Goal: Task Accomplishment & Management: Complete application form

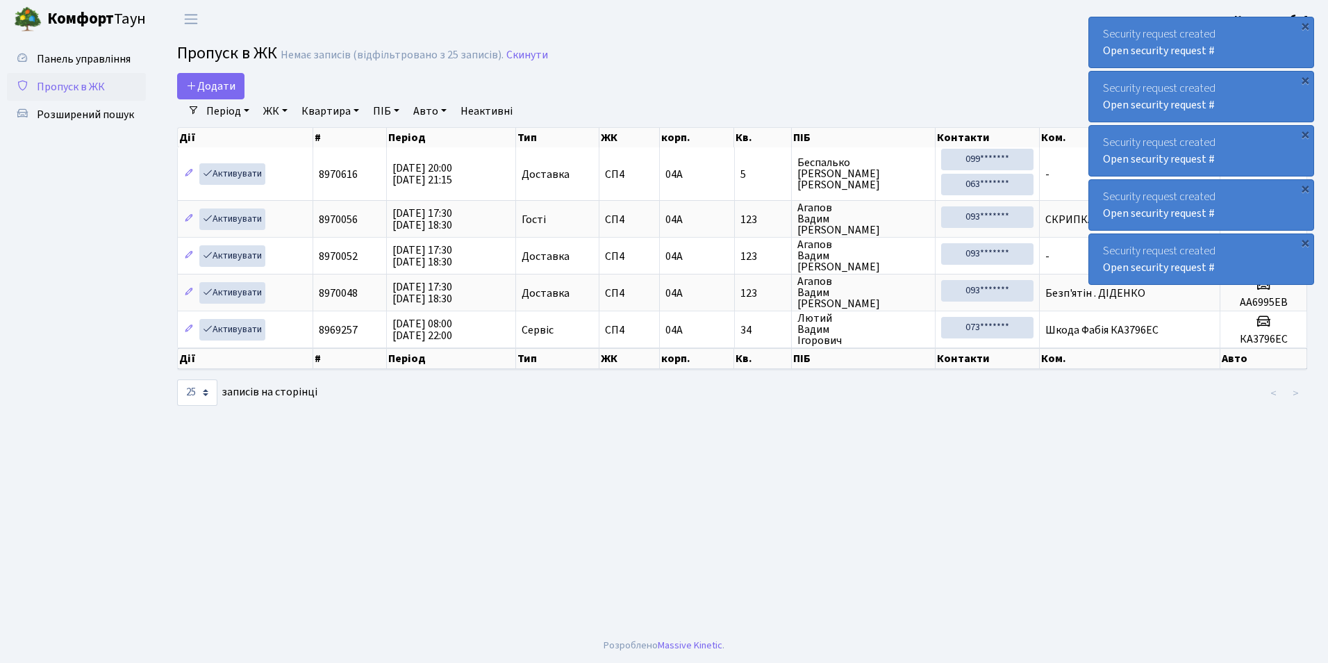
select select "25"
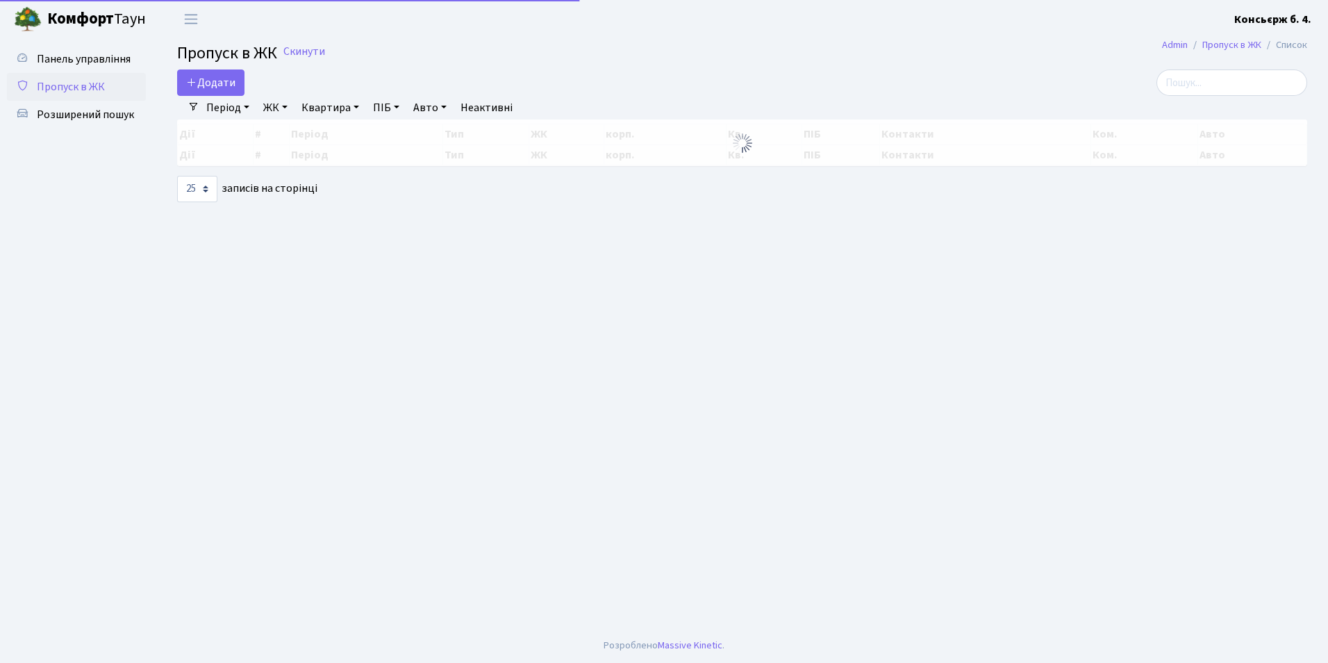
select select "25"
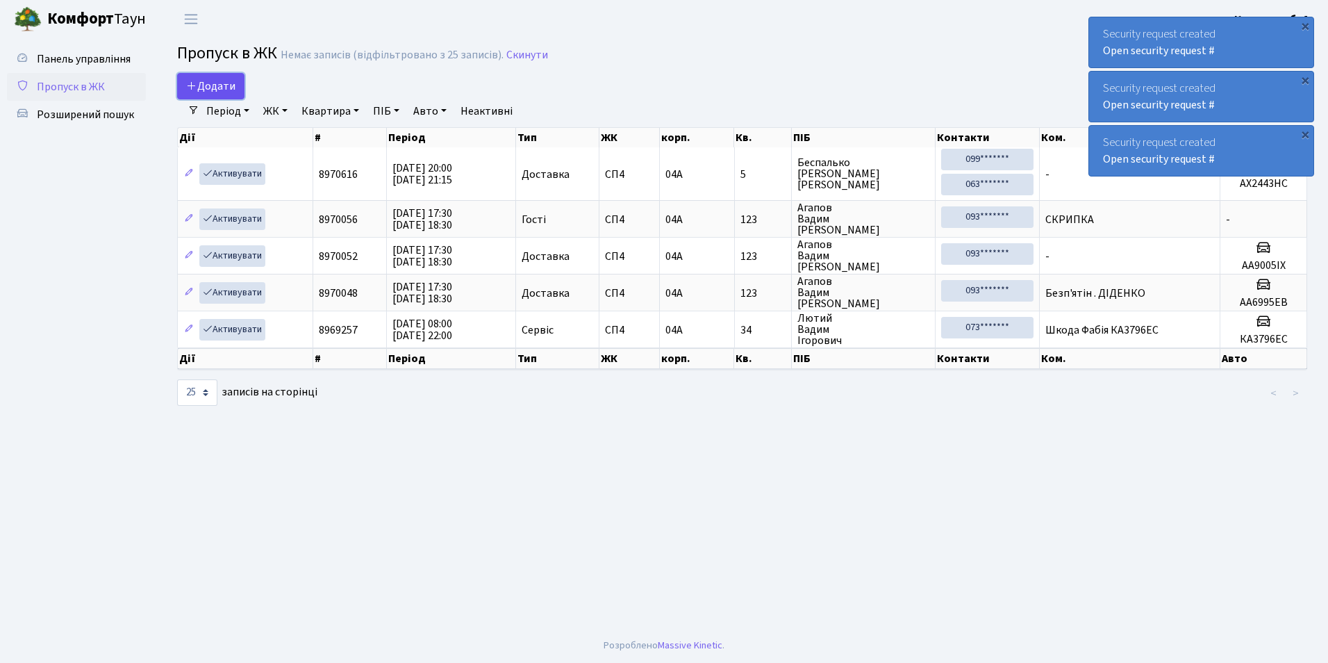
click at [210, 87] on span "Додати" at bounding box center [210, 85] width 49 height 15
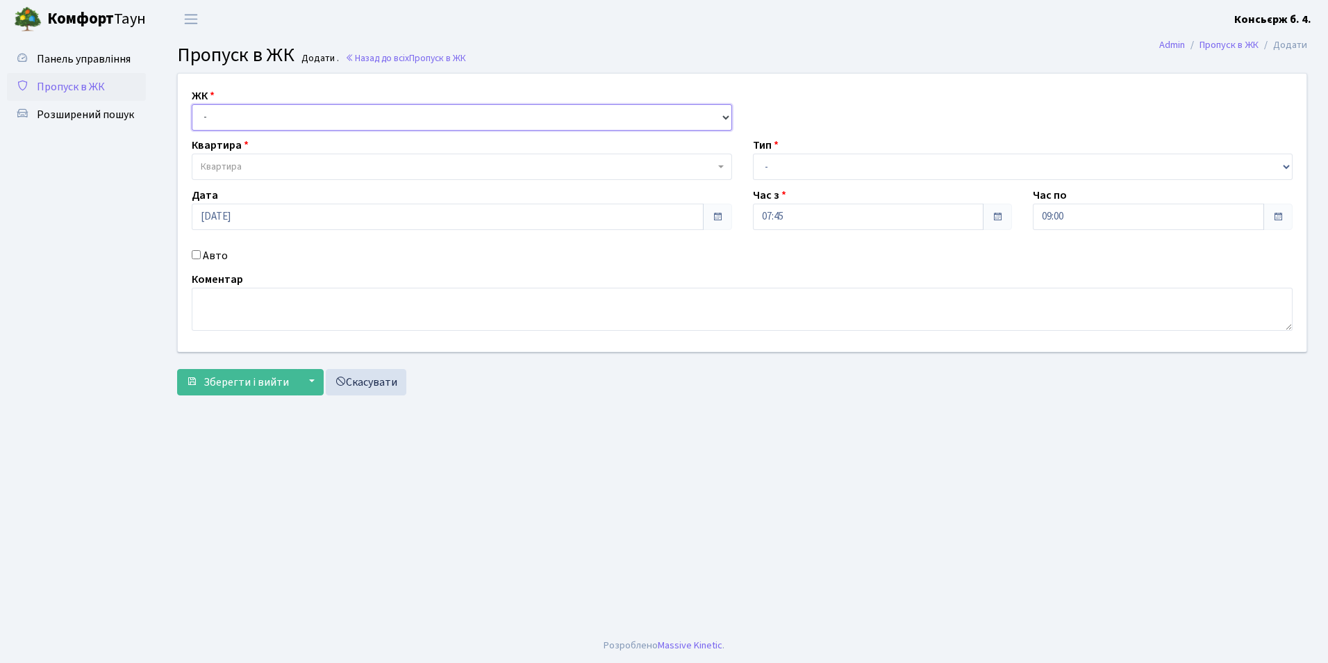
click at [265, 110] on select "- СП4, Столичне шосе, 5" at bounding box center [462, 117] width 540 height 26
select select "325"
click at [192, 104] on select "- СП4, Столичне шосе, 5" at bounding box center [462, 117] width 540 height 26
select select
click at [264, 169] on span "Квартира" at bounding box center [458, 167] width 514 height 14
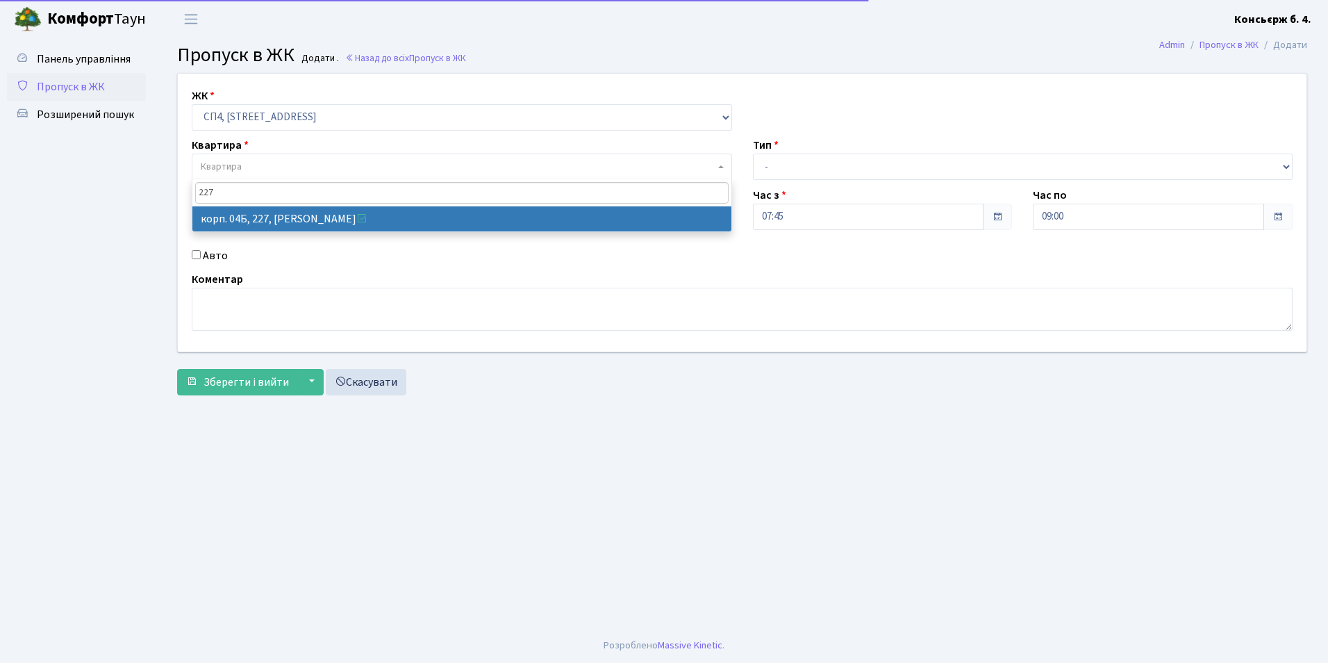
type input "227"
select select "21255"
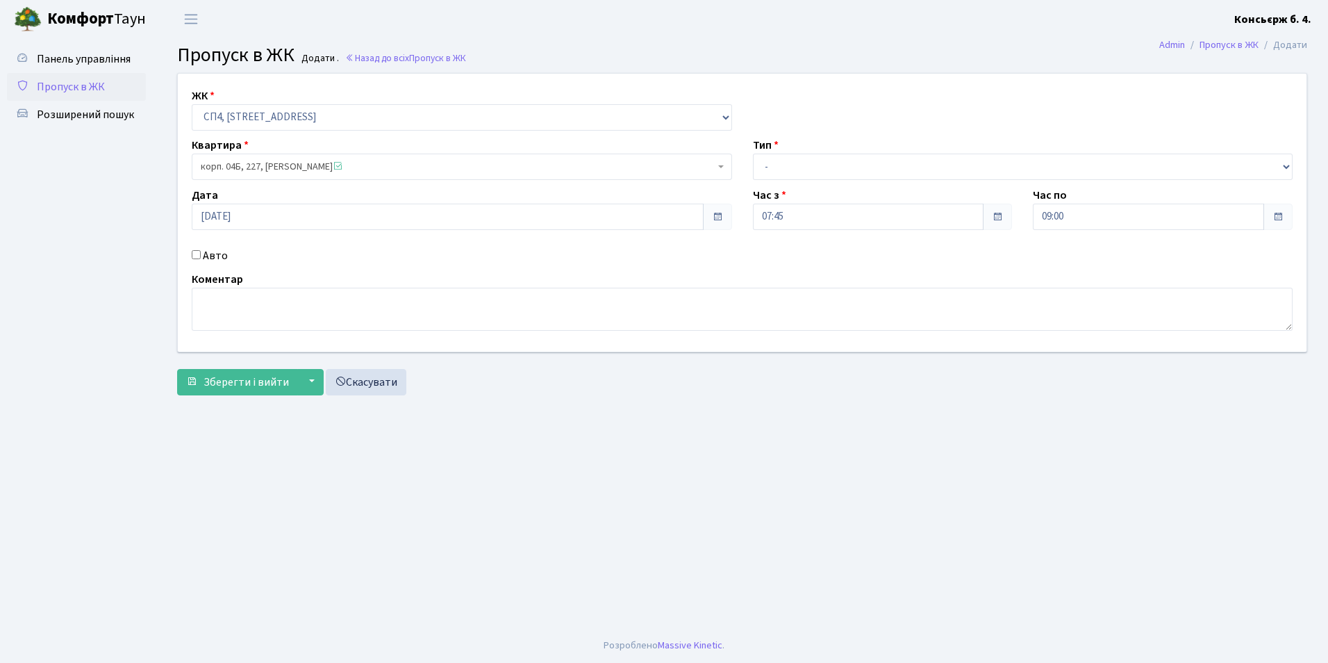
click at [192, 253] on input "Авто" at bounding box center [196, 254] width 9 height 9
checkbox input "true"
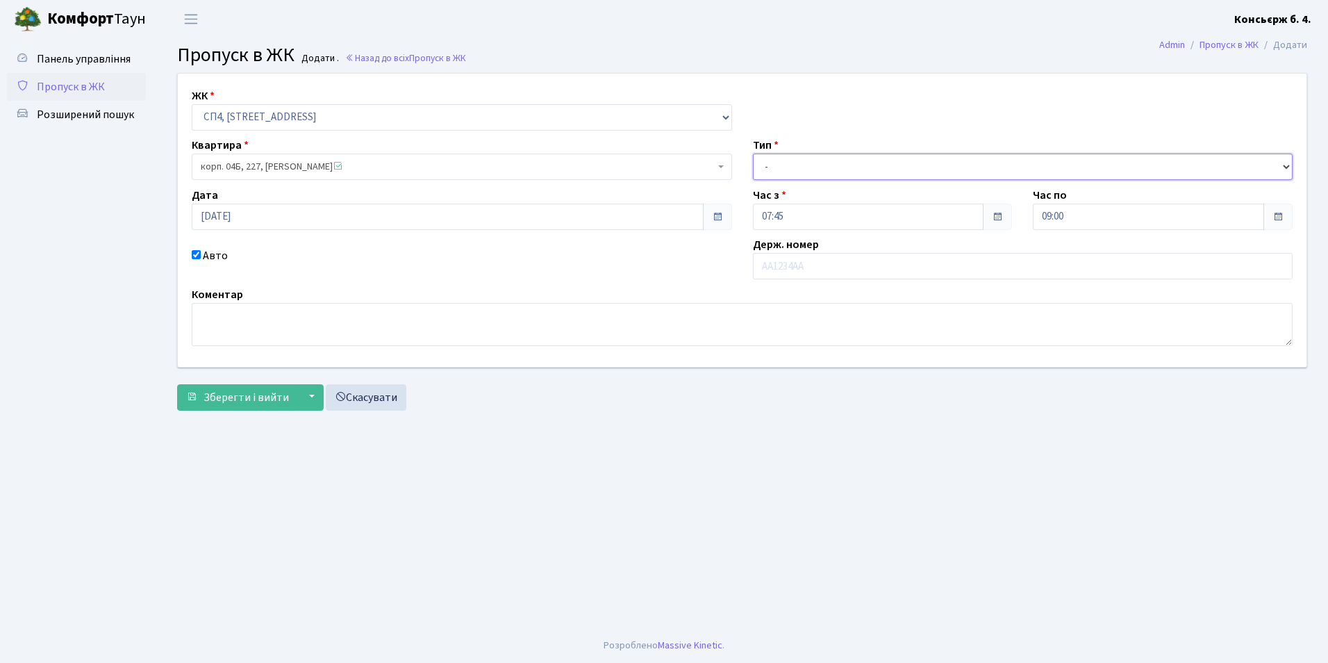
click at [796, 166] on select "- Доставка Таксі Гості Сервіс" at bounding box center [1023, 166] width 540 height 26
click at [753, 153] on select "- Доставка Таксі Гості Сервіс" at bounding box center [1023, 166] width 540 height 26
drag, startPoint x: 817, startPoint y: 163, endPoint x: 806, endPoint y: 180, distance: 19.7
click at [817, 163] on select "- Доставка Таксі Гості Сервіс" at bounding box center [1023, 166] width 540 height 26
select select "2"
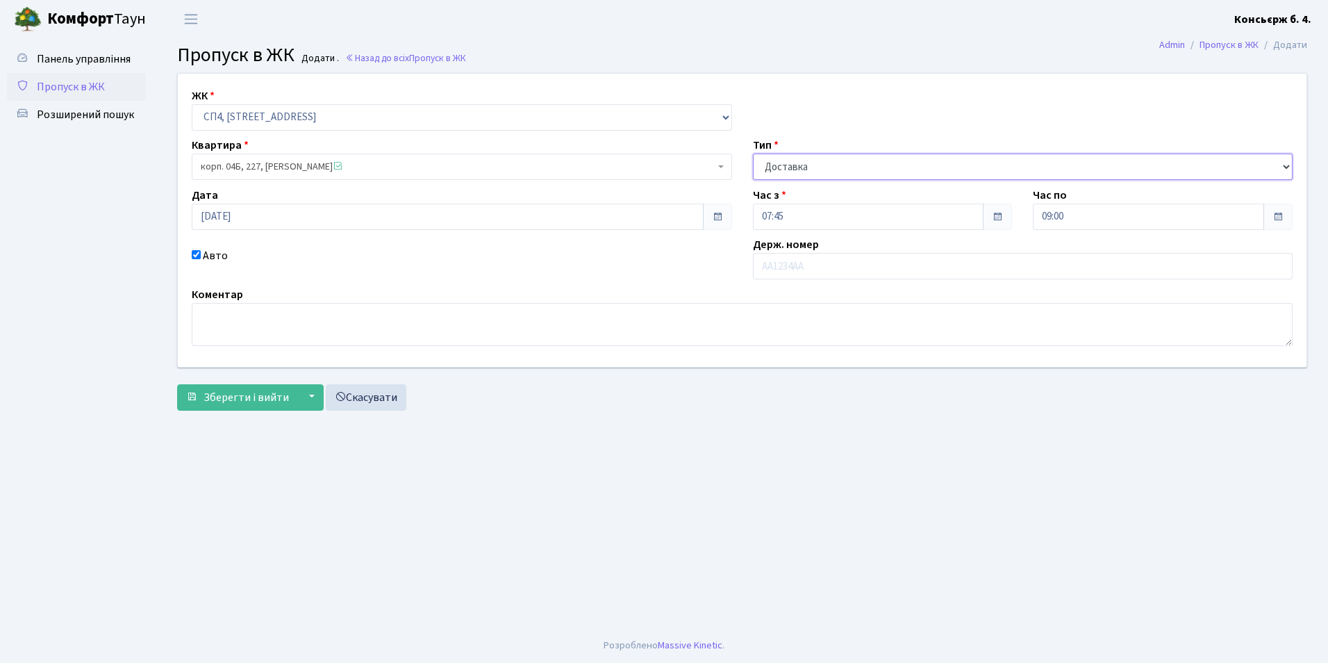
click at [753, 153] on select "- Доставка Таксі Гості Сервіс" at bounding box center [1023, 166] width 540 height 26
click at [794, 274] on input "text" at bounding box center [1023, 266] width 540 height 26
type input "к"
type input "К"
type input "КА0606АО"
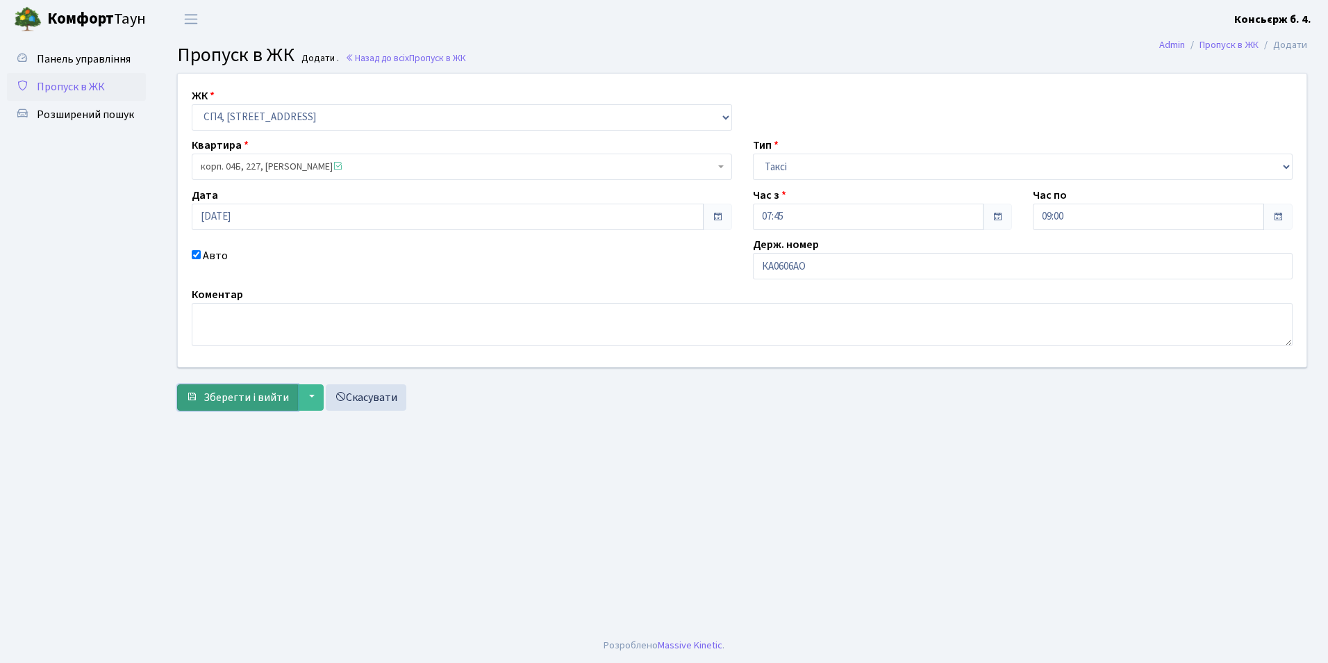
click at [228, 396] on span "Зберегти і вийти" at bounding box center [246, 397] width 85 height 15
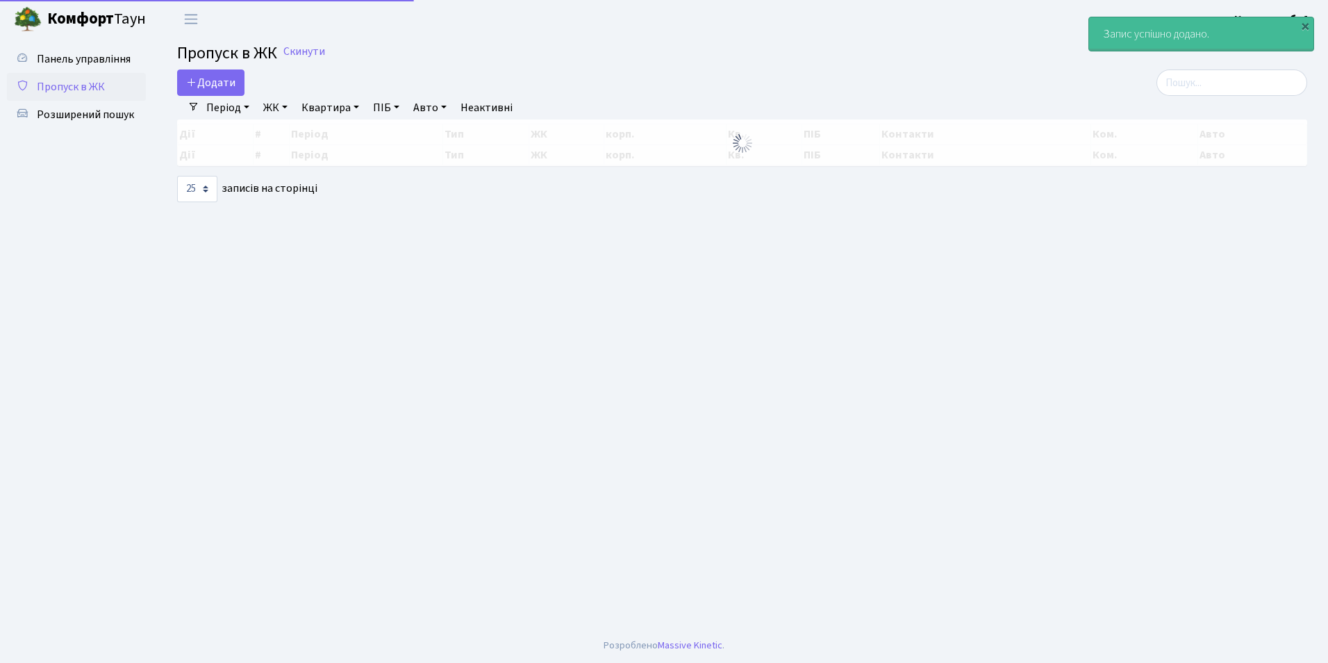
select select "25"
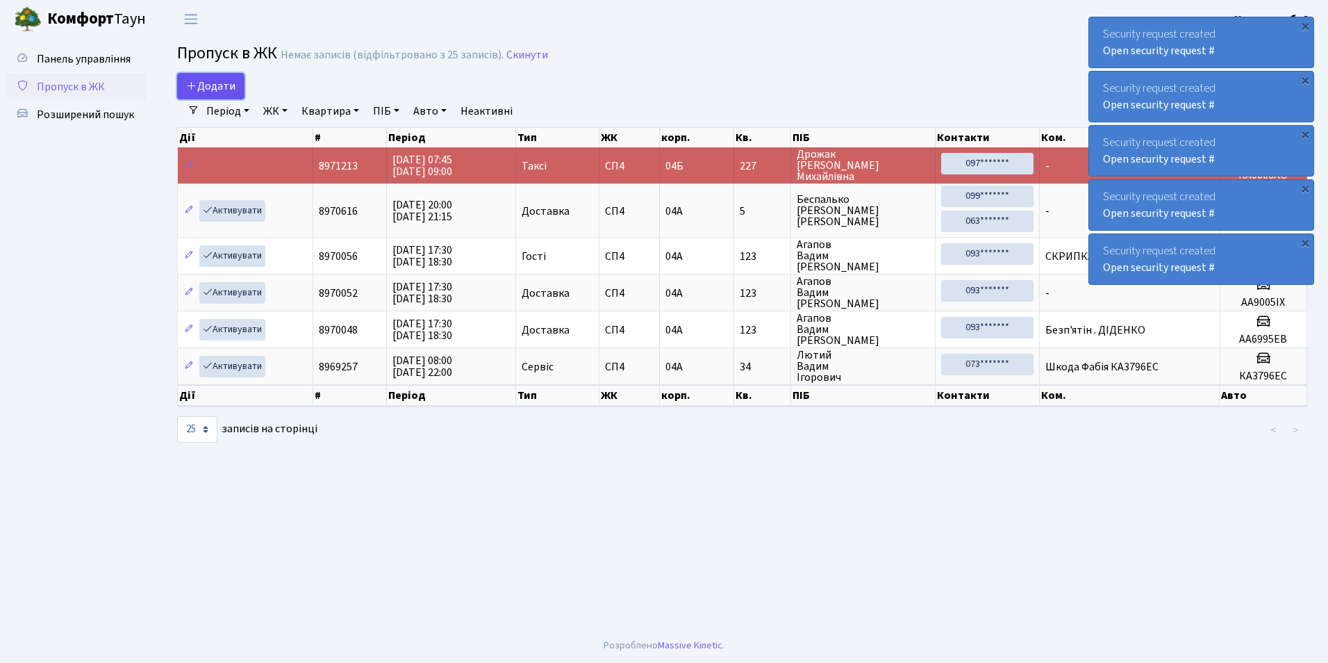
click at [190, 88] on icon at bounding box center [191, 85] width 11 height 11
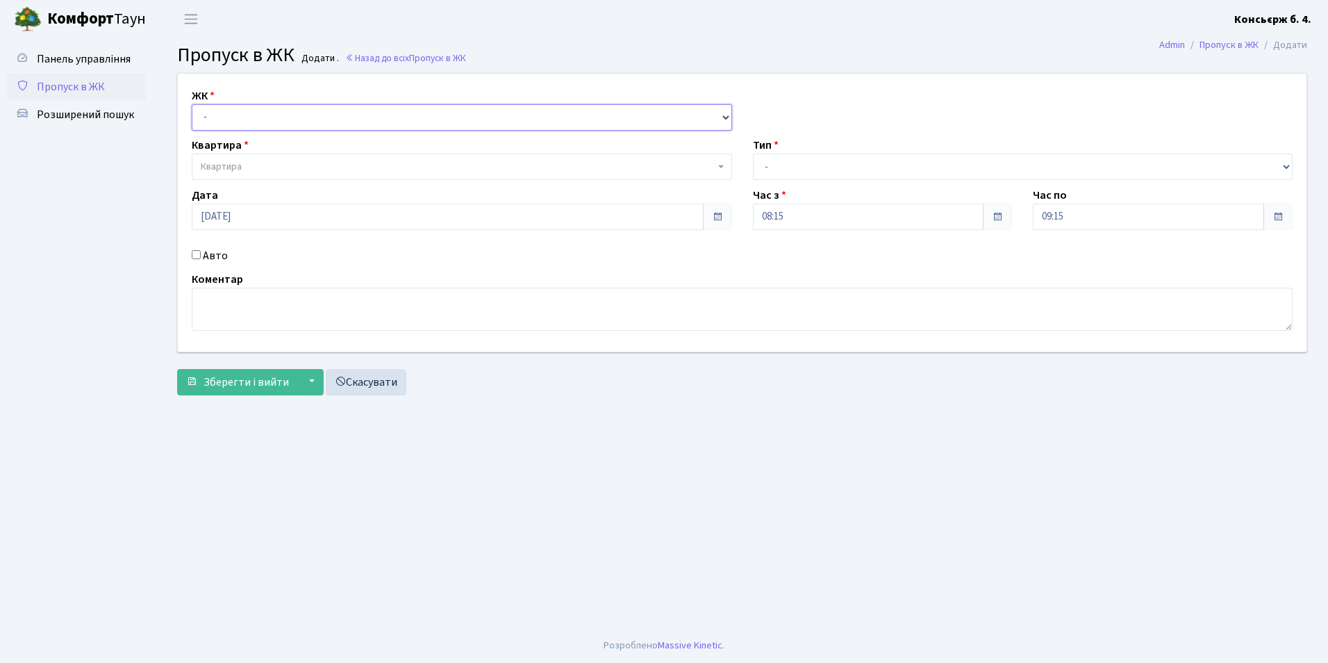
click at [276, 125] on select "- [STREET_ADDRESS]" at bounding box center [462, 117] width 540 height 26
select select "325"
click at [192, 104] on select "- [STREET_ADDRESS]" at bounding box center [462, 117] width 540 height 26
select select
click at [270, 169] on span "Квартира" at bounding box center [458, 167] width 514 height 14
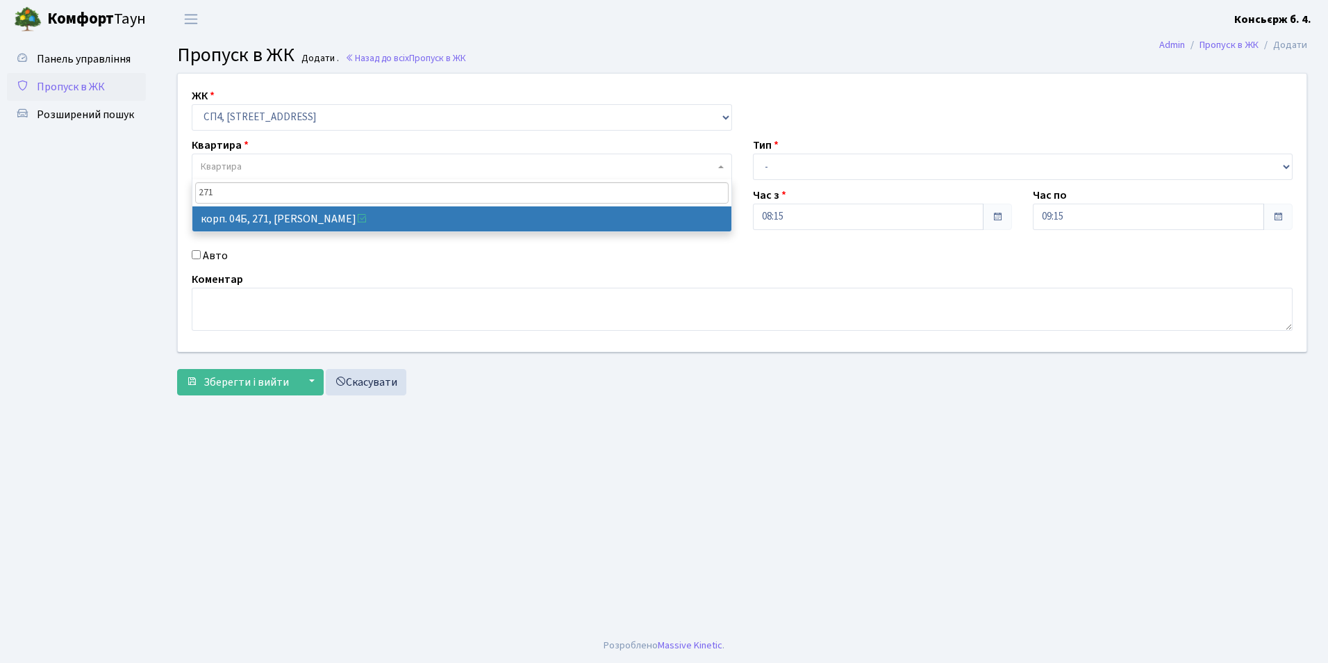
type input "271"
click at [194, 250] on input "Авто" at bounding box center [196, 254] width 9 height 9
checkbox input "true"
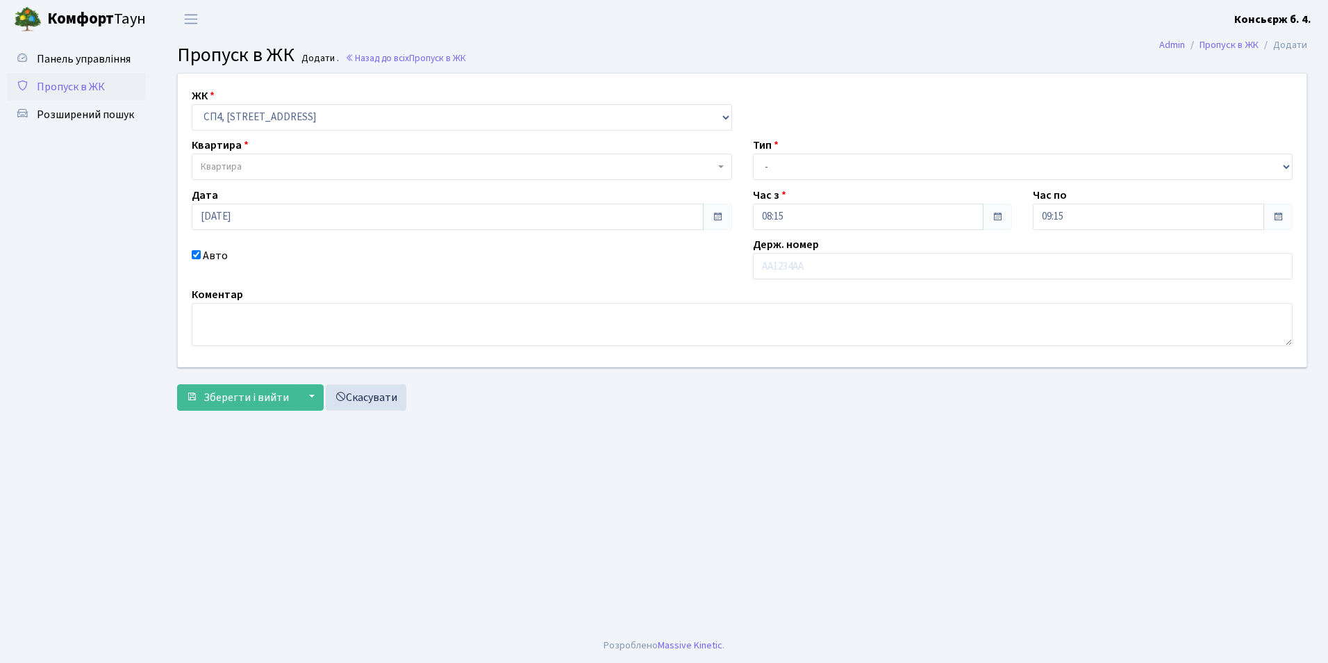
click at [272, 160] on span "Квартира" at bounding box center [458, 167] width 514 height 14
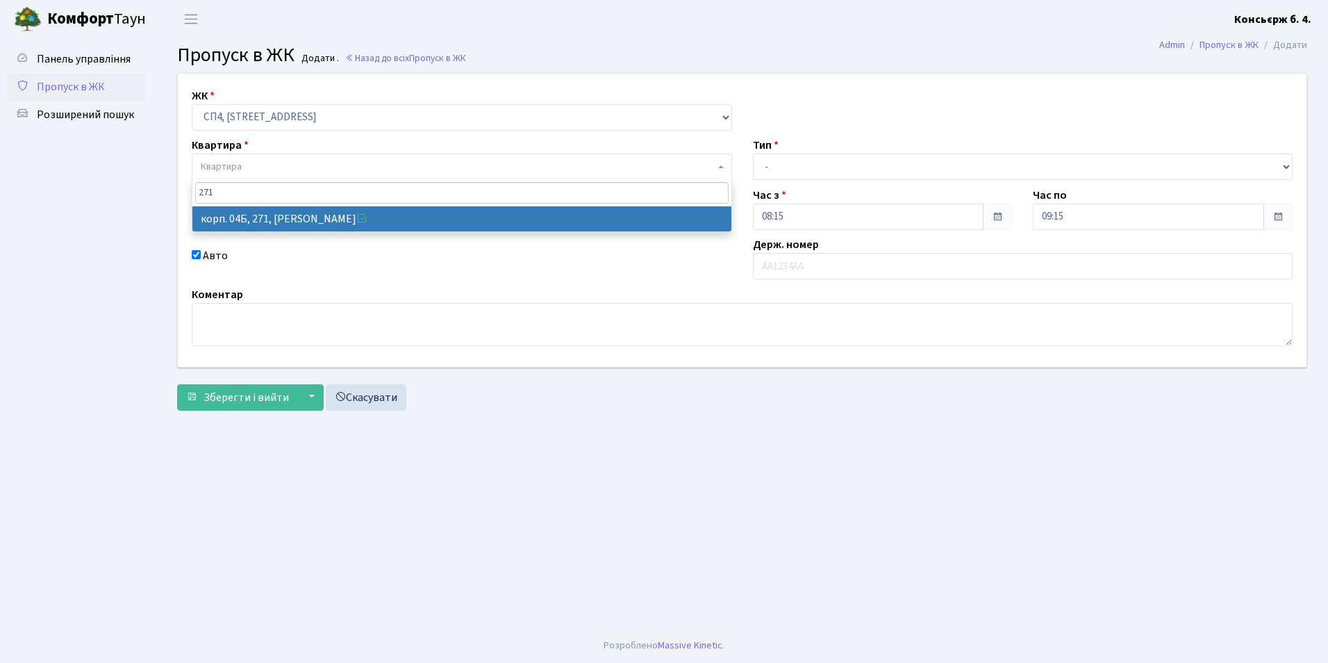
type input "271"
select select "21299"
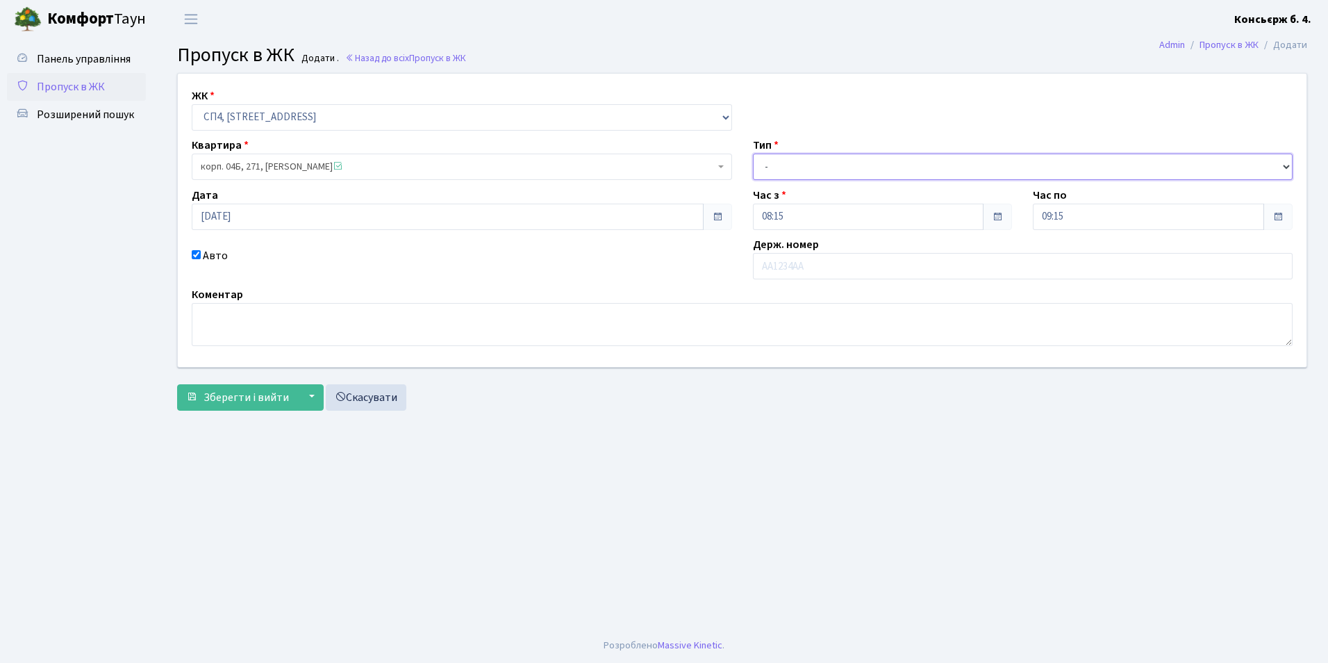
click at [820, 163] on select "- Доставка Таксі Гості Сервіс" at bounding box center [1023, 166] width 540 height 26
select select "1"
click at [753, 153] on select "- Доставка Таксі Гості Сервіс" at bounding box center [1023, 166] width 540 height 26
click at [815, 260] on input "text" at bounding box center [1023, 266] width 540 height 26
type input "КА1682РВ"
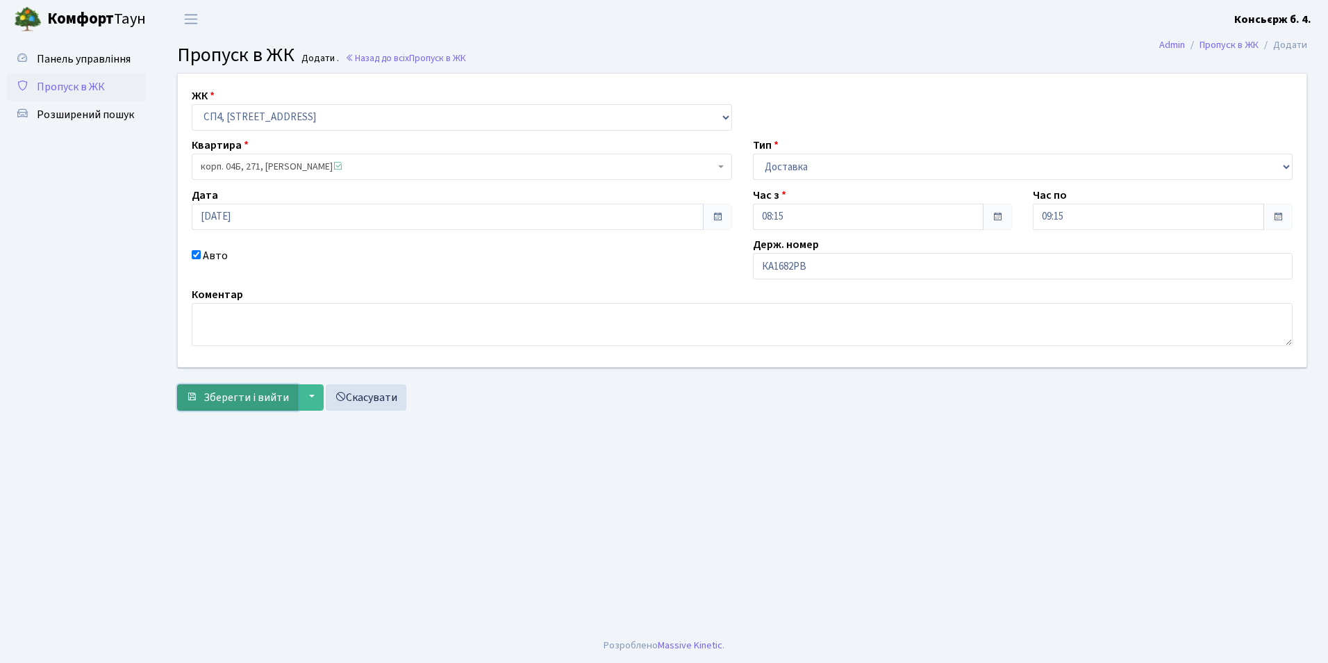
click at [233, 402] on span "Зберегти і вийти" at bounding box center [246, 397] width 85 height 15
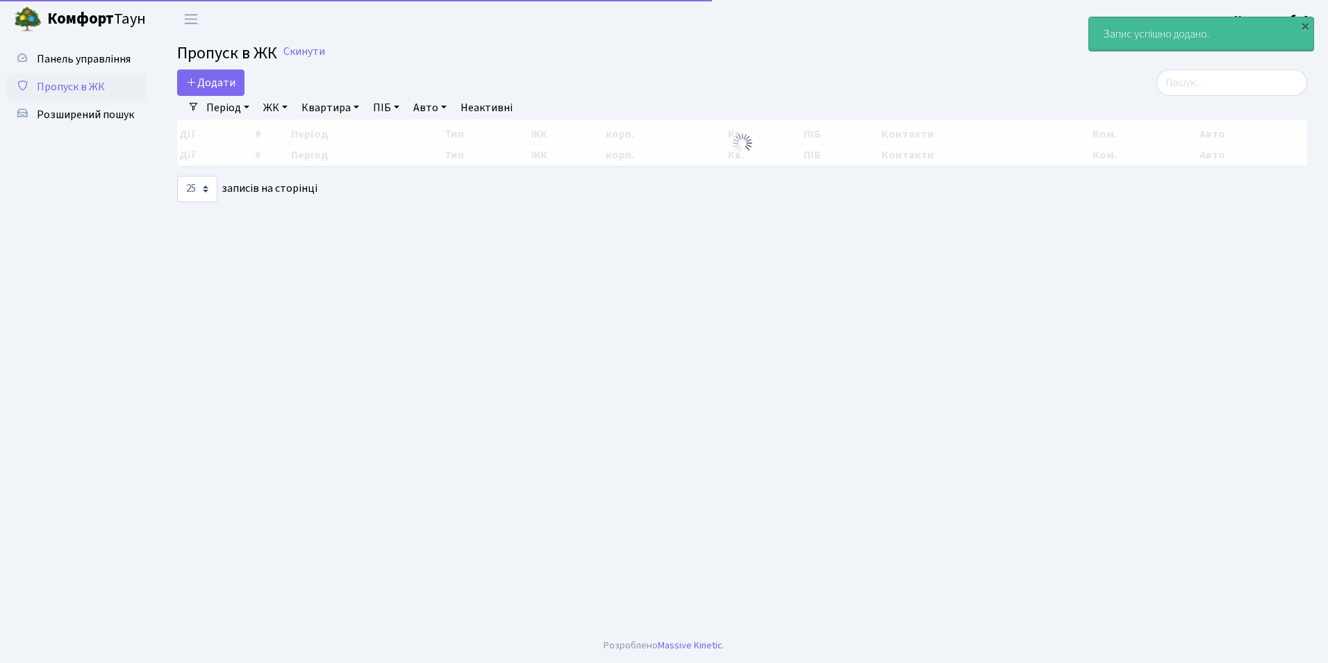
select select "25"
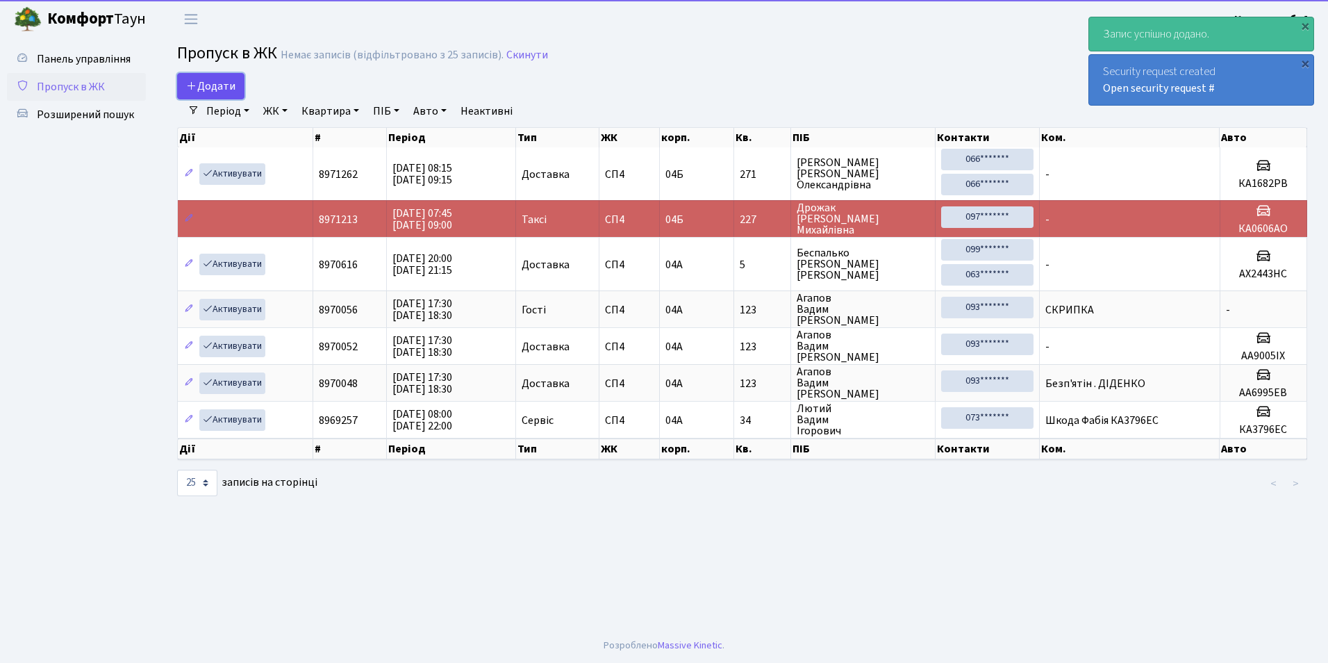
click at [205, 81] on span "Додати" at bounding box center [210, 85] width 49 height 15
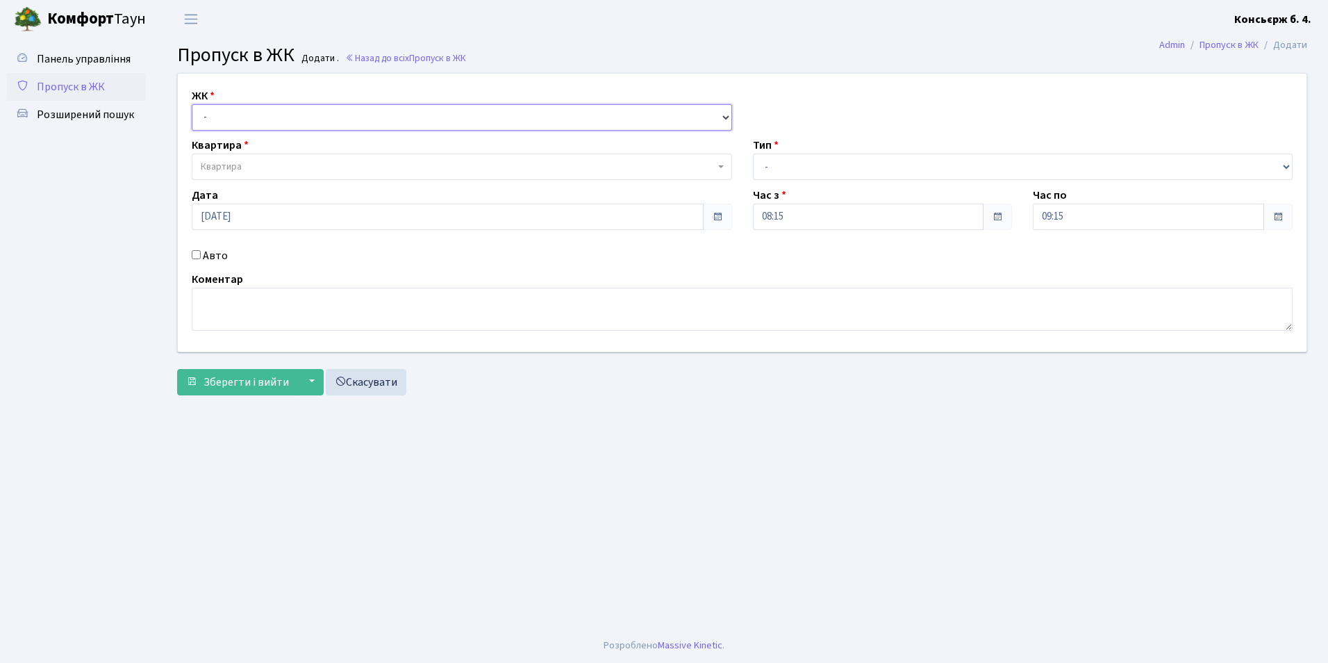
click at [222, 116] on select "- [STREET_ADDRESS]" at bounding box center [462, 117] width 540 height 26
select select "325"
click at [192, 104] on select "- [STREET_ADDRESS]" at bounding box center [462, 117] width 540 height 26
select select
click at [227, 163] on span "Квартира" at bounding box center [221, 167] width 41 height 14
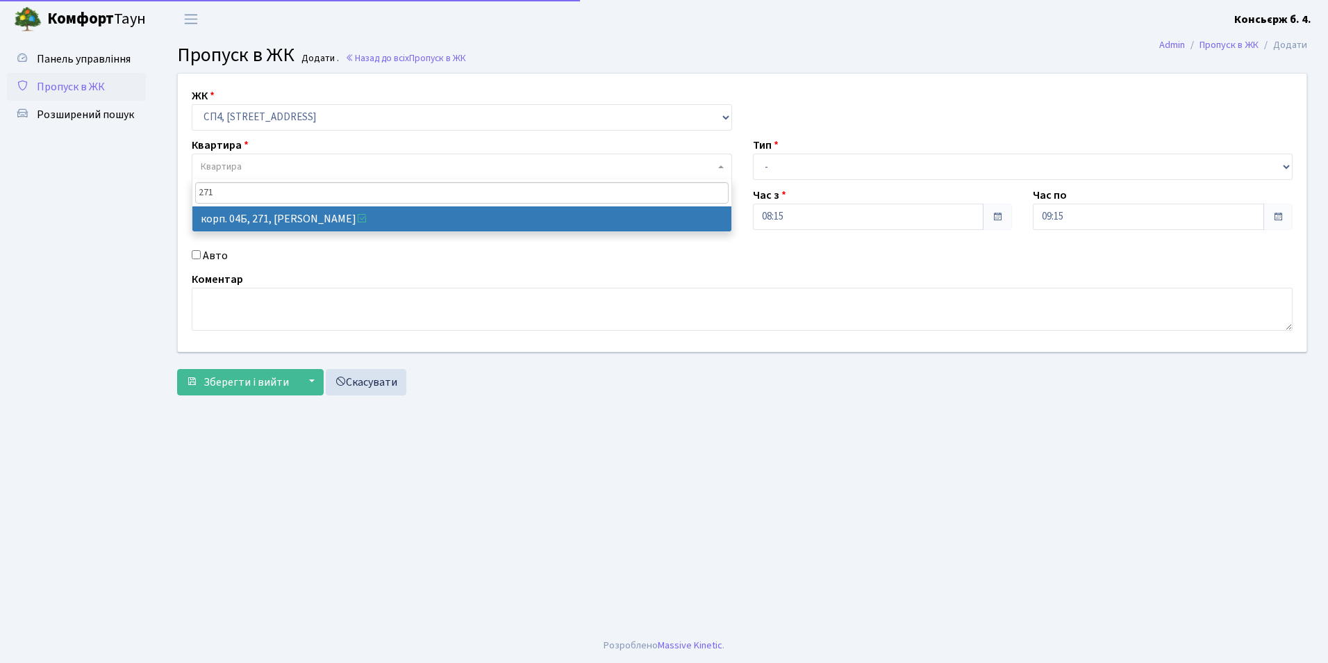
type input "271"
select select "21299"
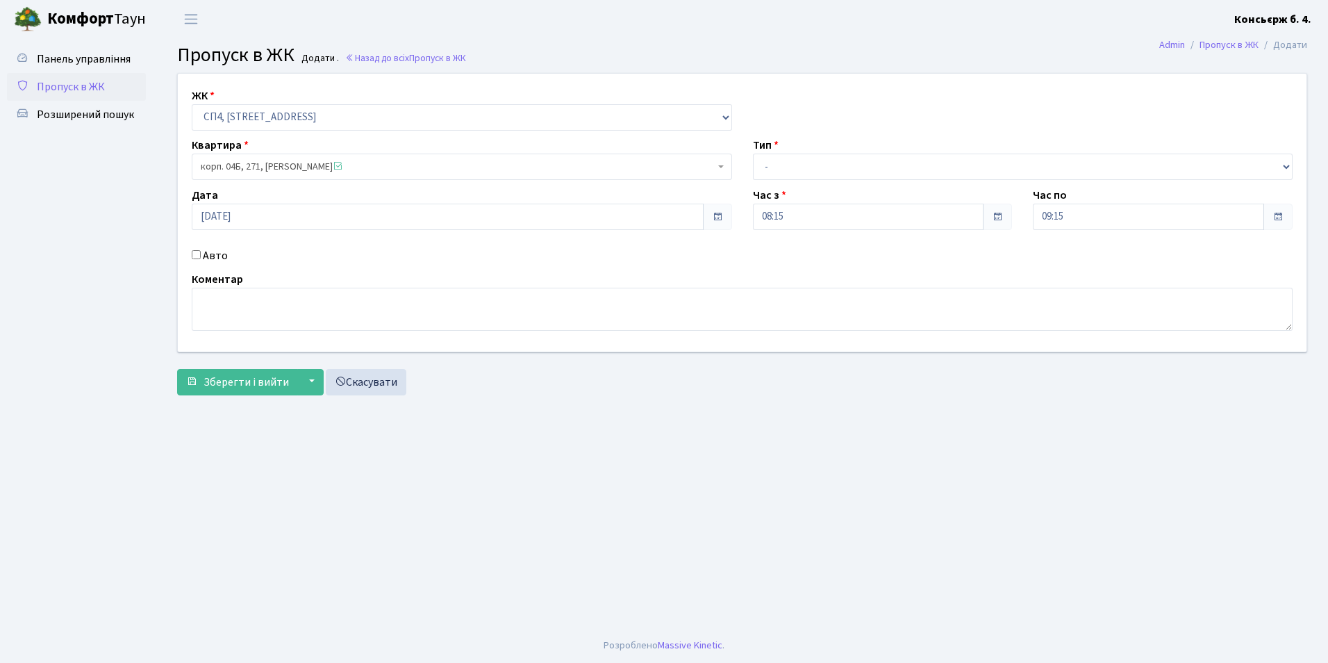
click at [194, 255] on input "Авто" at bounding box center [196, 254] width 9 height 9
checkbox input "true"
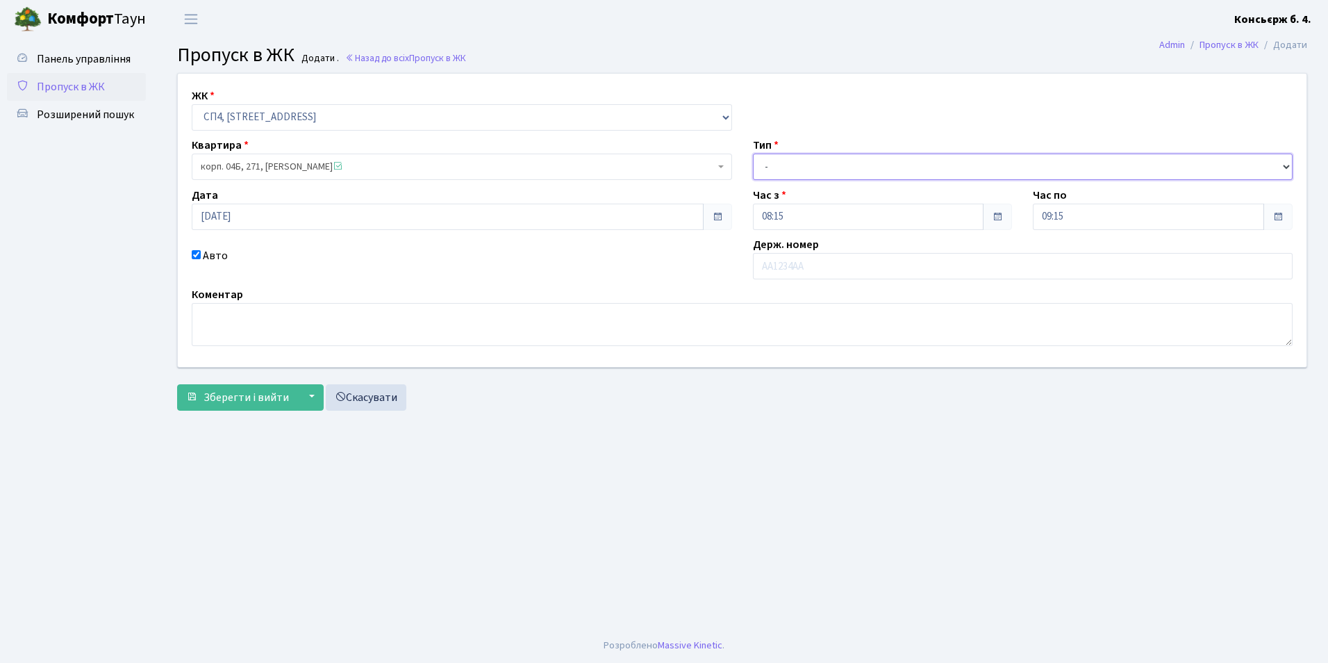
drag, startPoint x: 879, startPoint y: 171, endPoint x: 873, endPoint y: 177, distance: 8.4
click at [879, 171] on select "- Доставка Таксі Гості Сервіс" at bounding box center [1023, 166] width 540 height 26
select select "1"
click at [753, 153] on select "- Доставка Таксі Гості Сервіс" at bounding box center [1023, 166] width 540 height 26
click at [827, 263] on input "text" at bounding box center [1023, 266] width 540 height 26
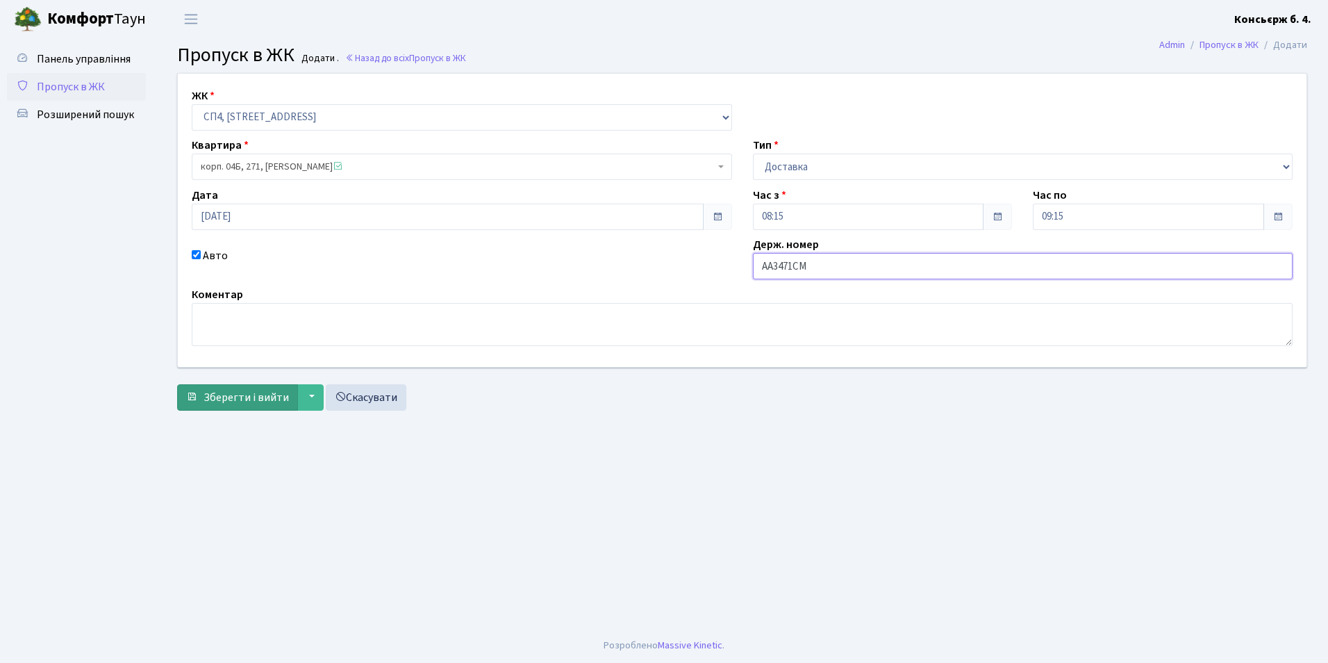
type input "АА3471СМ"
click at [225, 398] on span "Зберегти і вийти" at bounding box center [246, 397] width 85 height 15
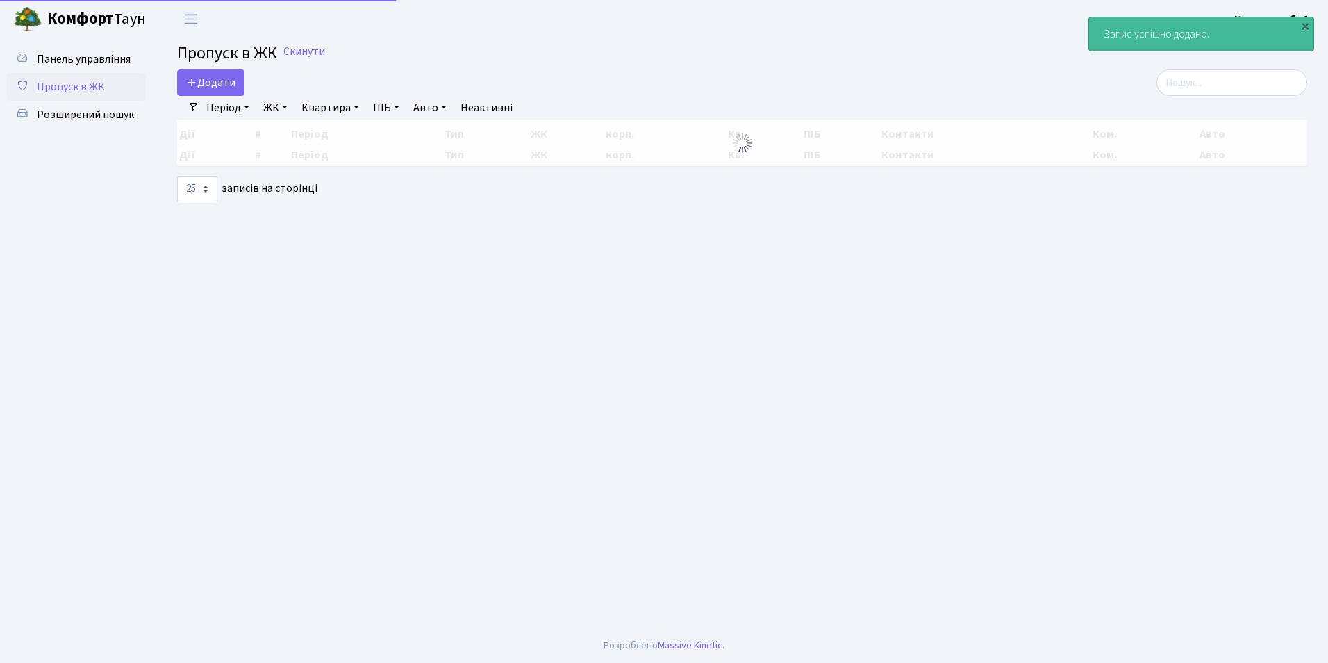
select select "25"
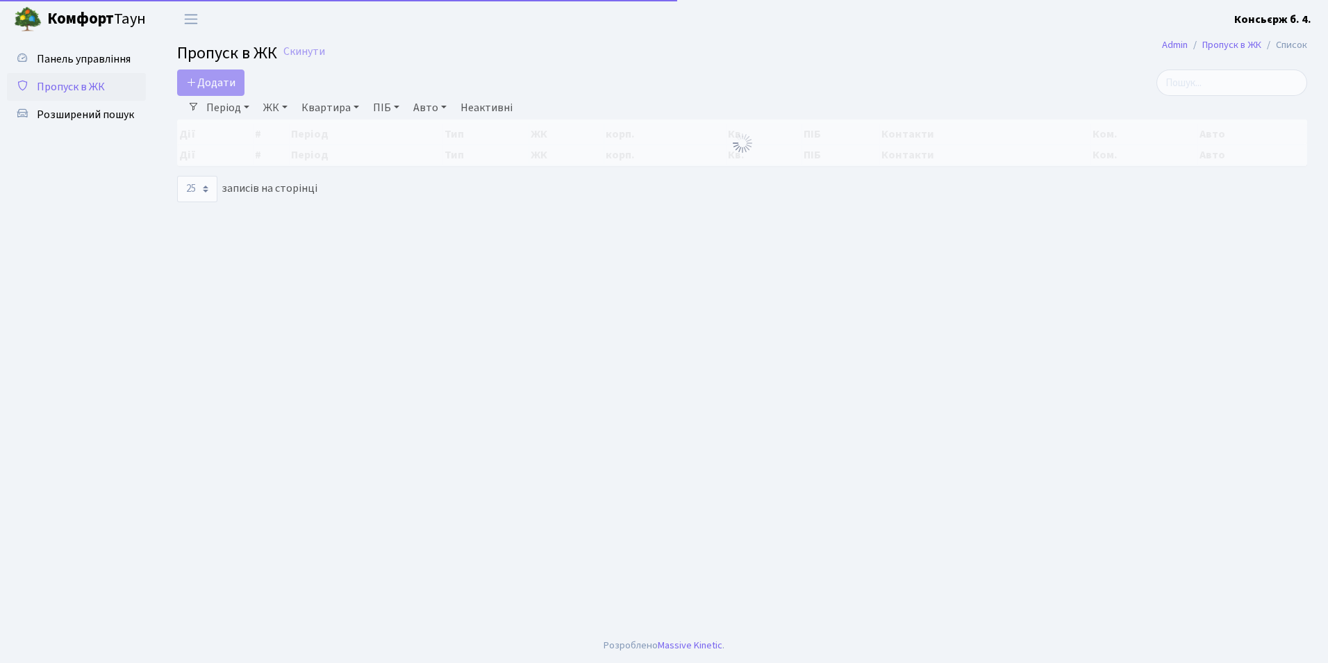
select select "25"
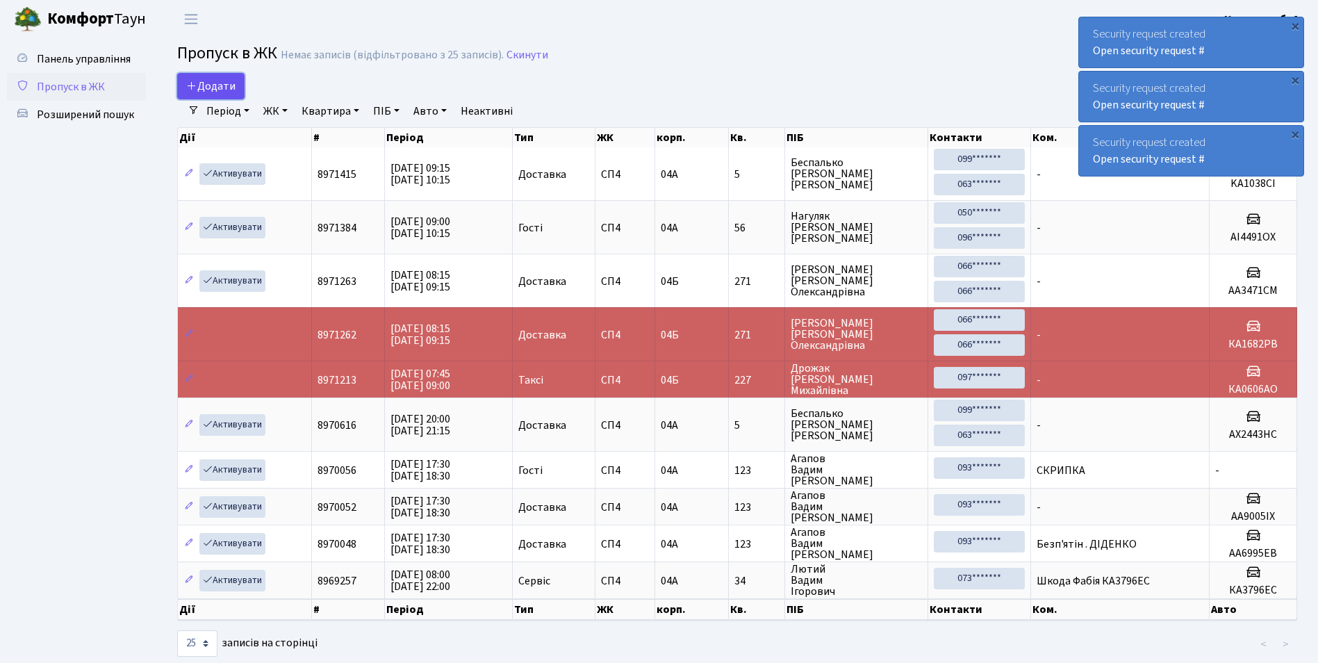
click at [189, 92] on span "Додати" at bounding box center [210, 85] width 49 height 15
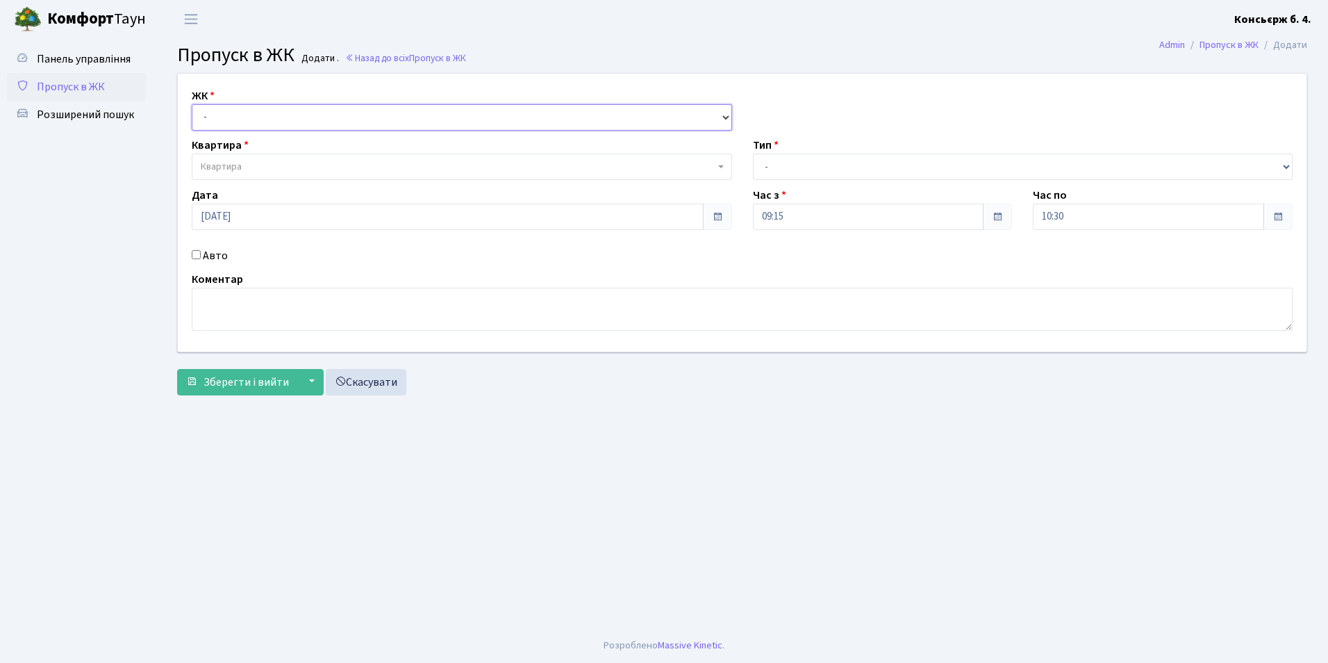
click at [270, 119] on select "- [STREET_ADDRESS]" at bounding box center [462, 117] width 540 height 26
select select "325"
click at [192, 104] on select "- [STREET_ADDRESS]" at bounding box center [462, 117] width 540 height 26
select select
click at [271, 163] on span "Квартира" at bounding box center [458, 167] width 514 height 14
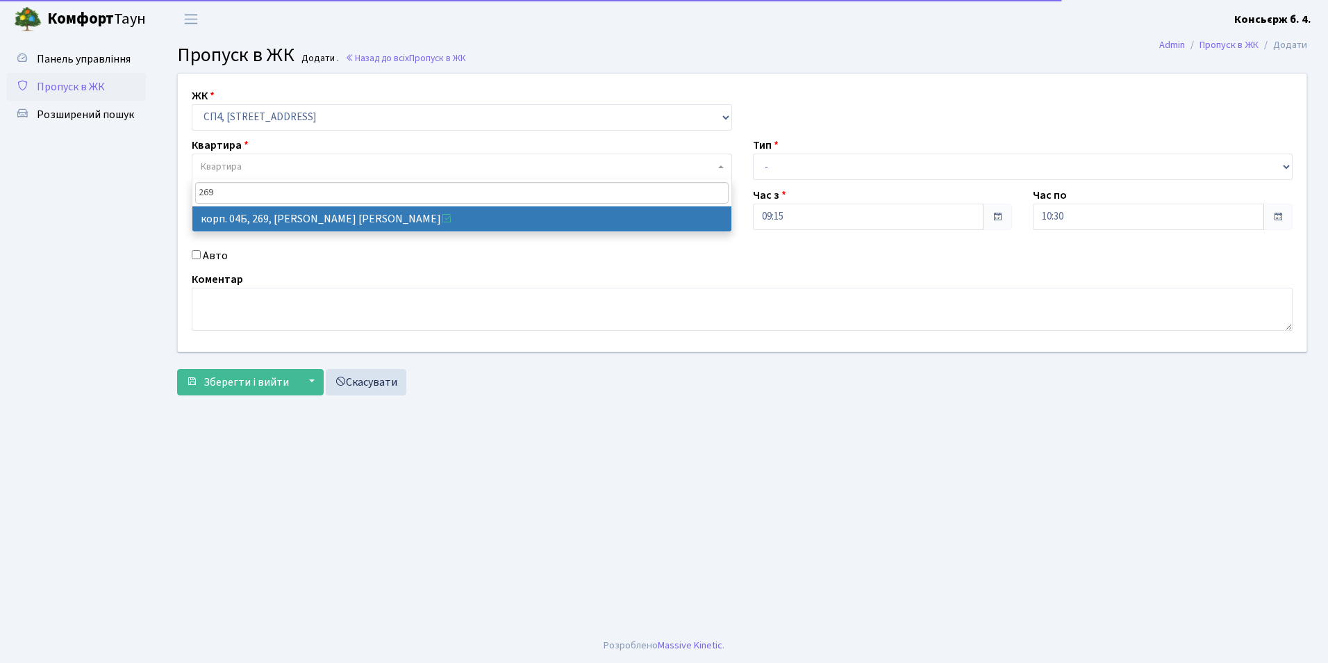
type input "269"
select select "21297"
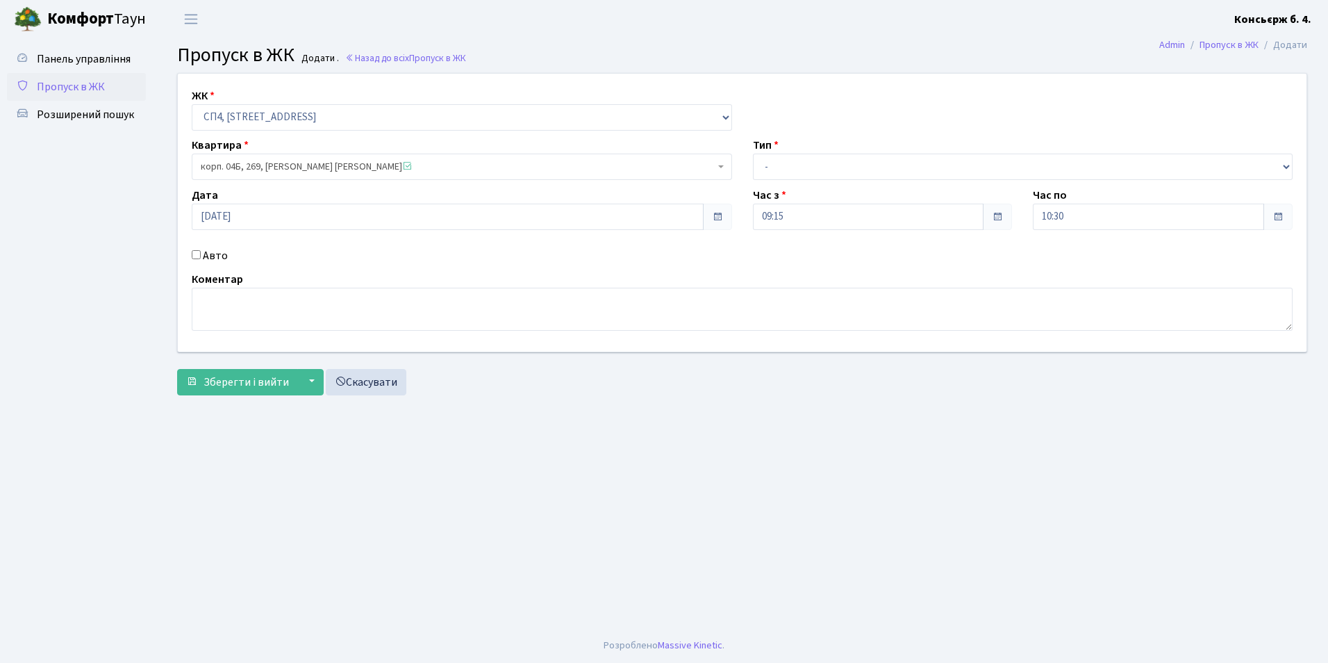
click at [201, 258] on div "Авто" at bounding box center [461, 255] width 561 height 17
click at [198, 258] on input "Авто" at bounding box center [196, 254] width 9 height 9
checkbox input "true"
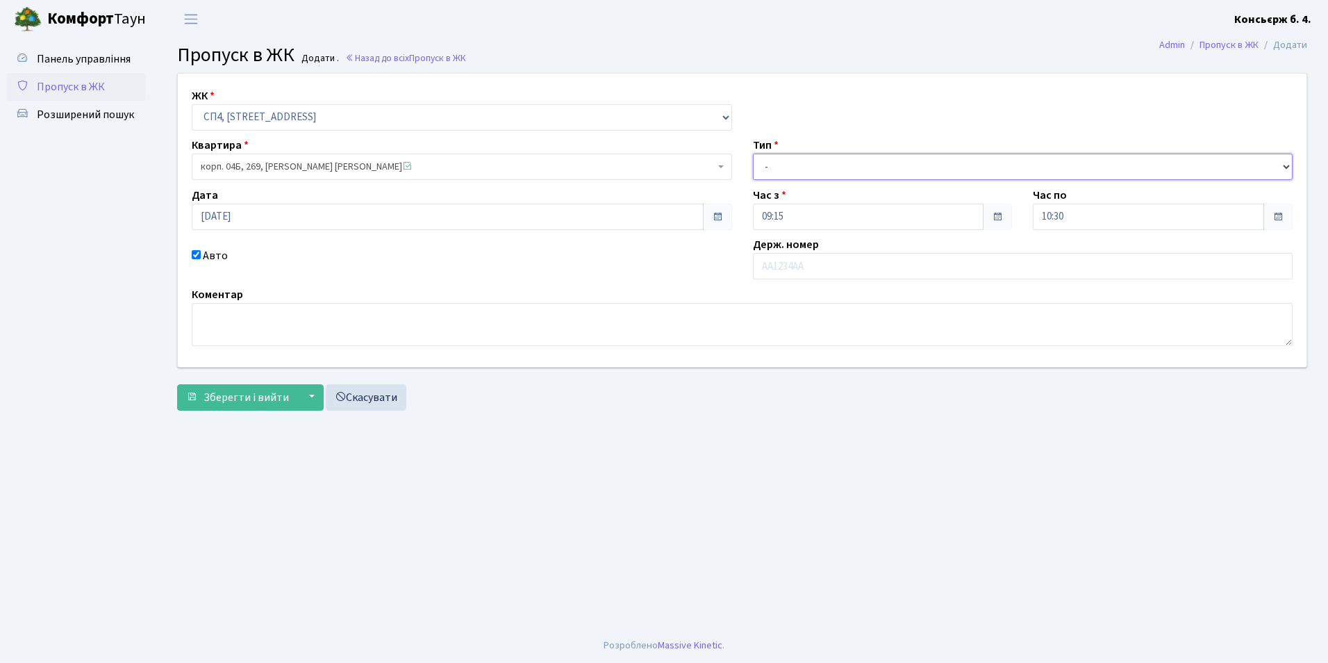
drag, startPoint x: 804, startPoint y: 167, endPoint x: 804, endPoint y: 179, distance: 11.8
click at [804, 167] on select "- Доставка Таксі Гості Сервіс" at bounding box center [1023, 166] width 540 height 26
select select "1"
click at [753, 153] on select "- Доставка Таксі Гості Сервіс" at bounding box center [1023, 166] width 540 height 26
click at [808, 268] on input "text" at bounding box center [1023, 266] width 540 height 26
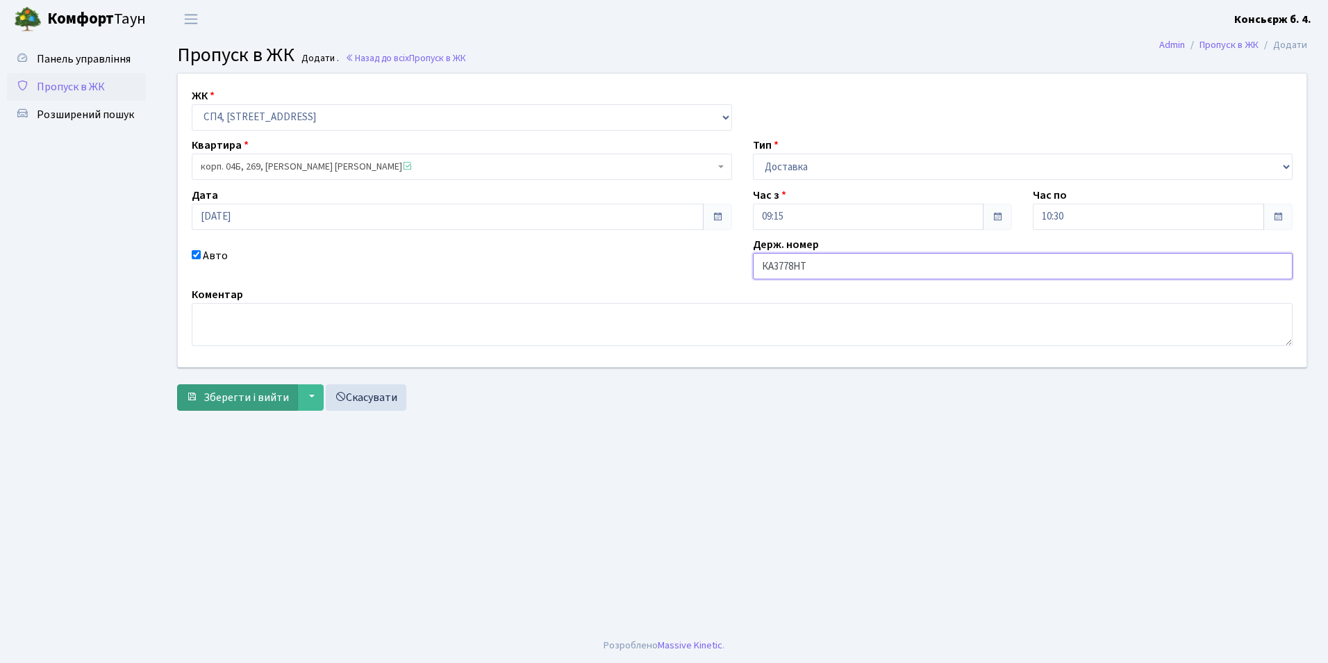
type input "КА3778НТ"
click at [249, 404] on span "Зберегти і вийти" at bounding box center [246, 397] width 85 height 15
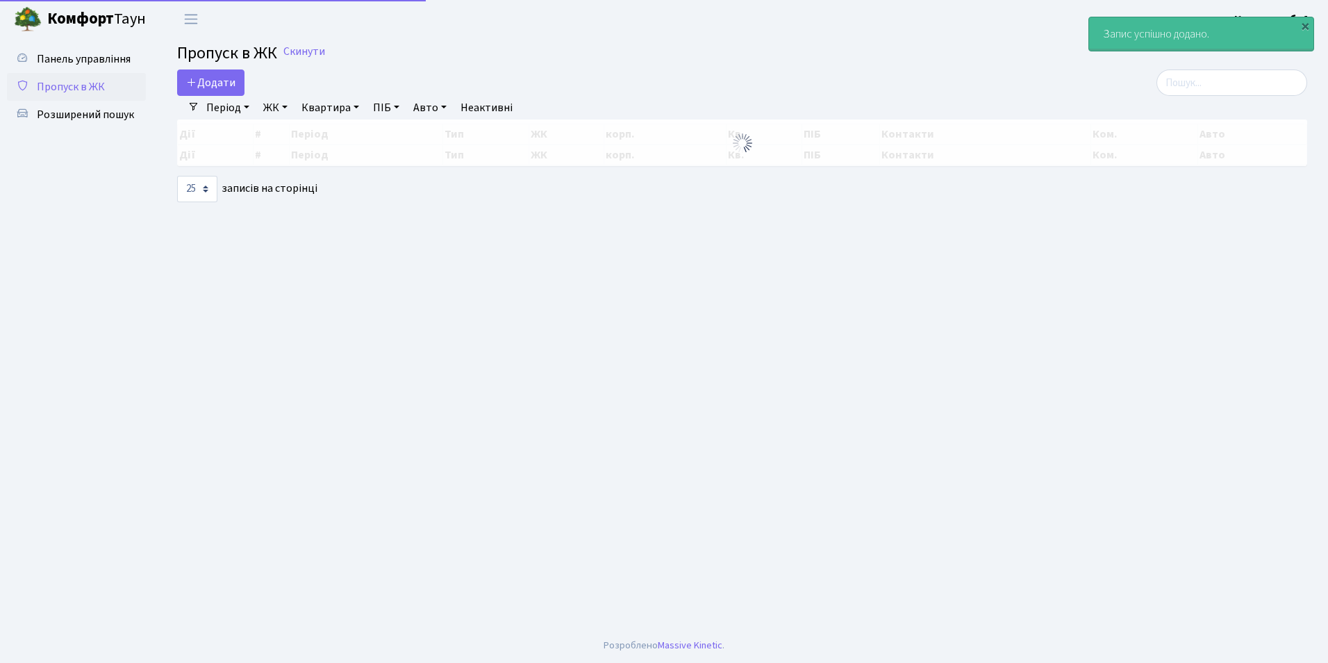
select select "25"
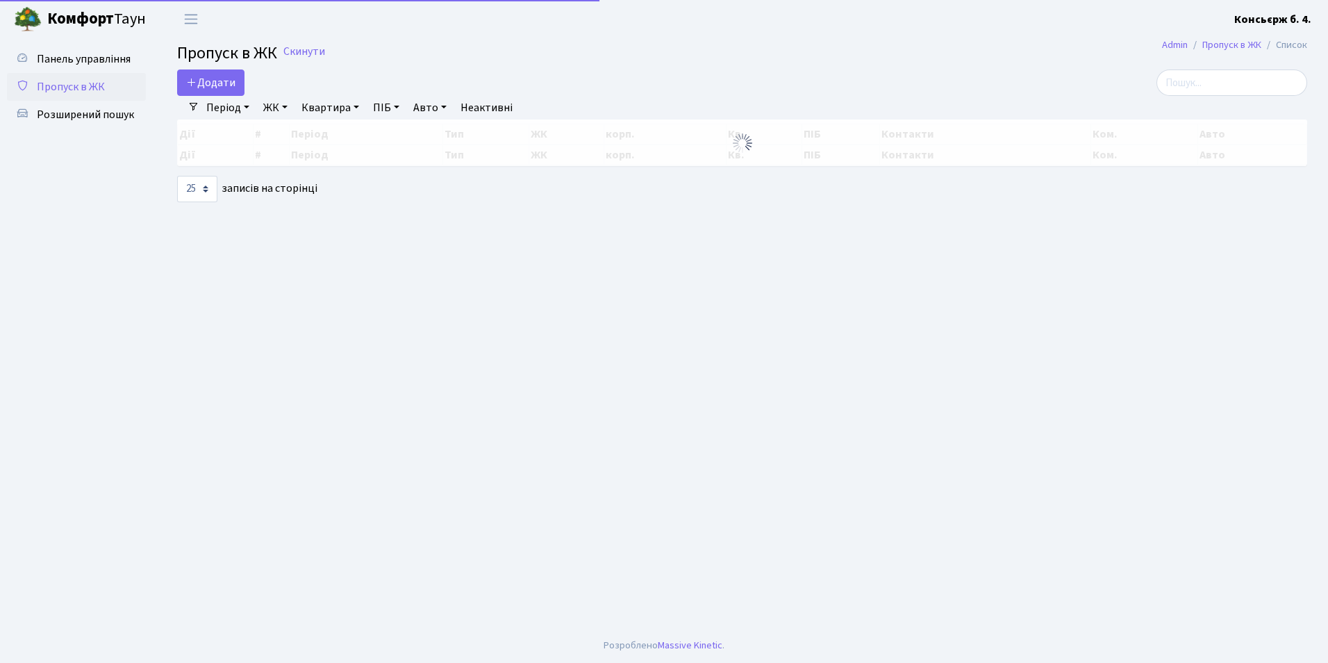
select select "25"
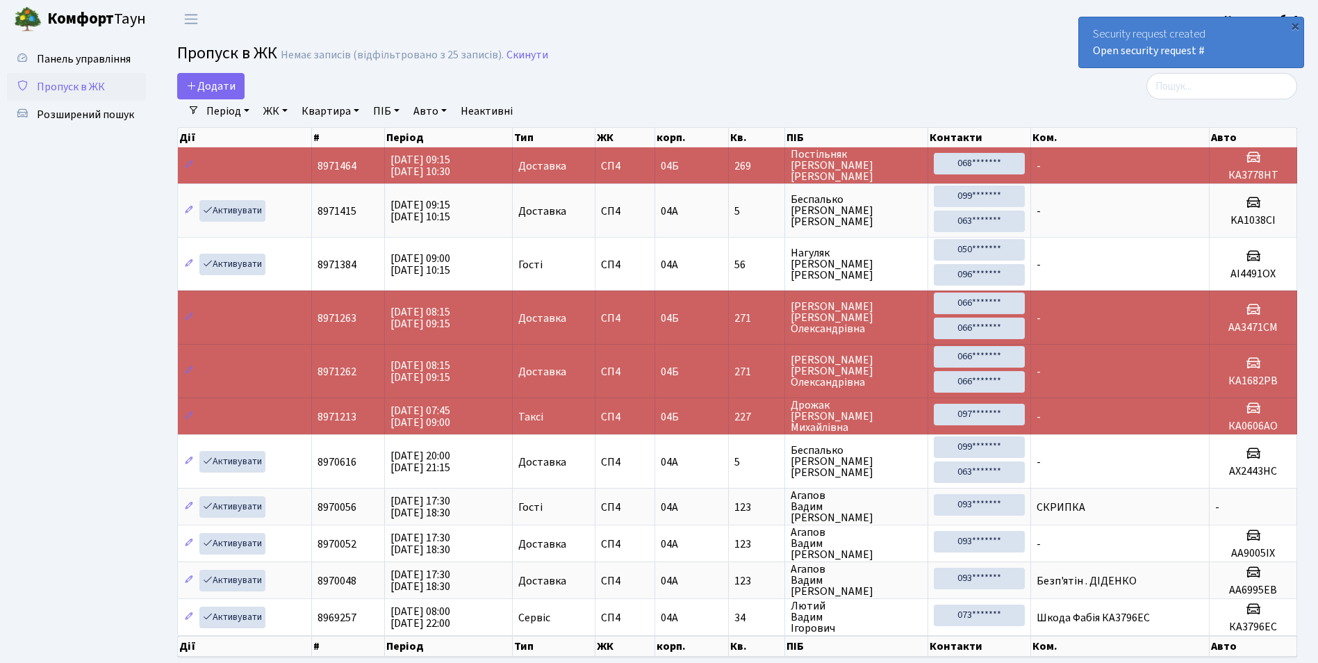
click at [209, 68] on main "Admin Пропуск в ЖК Список Пропуск в ЖК Немає записів (відфільтровано з 25 запис…" at bounding box center [736, 366] width 1161 height 656
click at [208, 78] on link "Додати" at bounding box center [210, 86] width 67 height 26
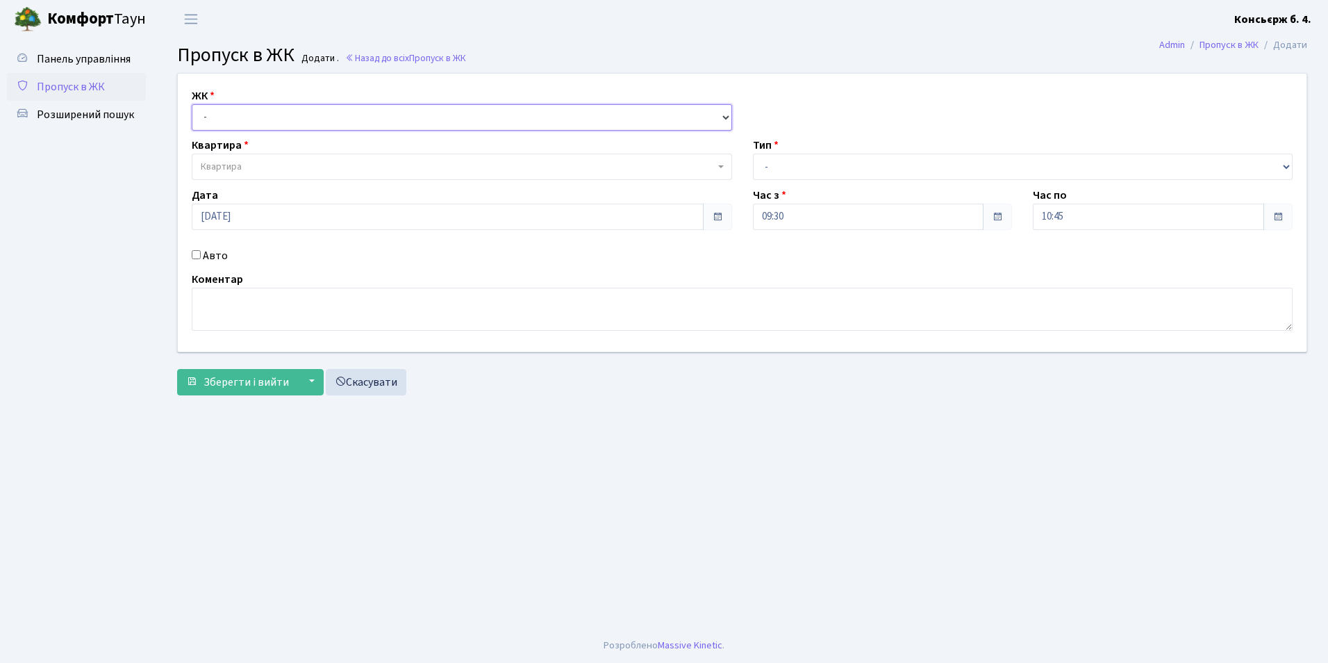
drag, startPoint x: 250, startPoint y: 119, endPoint x: 251, endPoint y: 126, distance: 7.8
click at [250, 119] on select "- [STREET_ADDRESS]" at bounding box center [462, 117] width 540 height 26
select select "325"
click at [192, 104] on select "- [STREET_ADDRESS]" at bounding box center [462, 117] width 540 height 26
select select
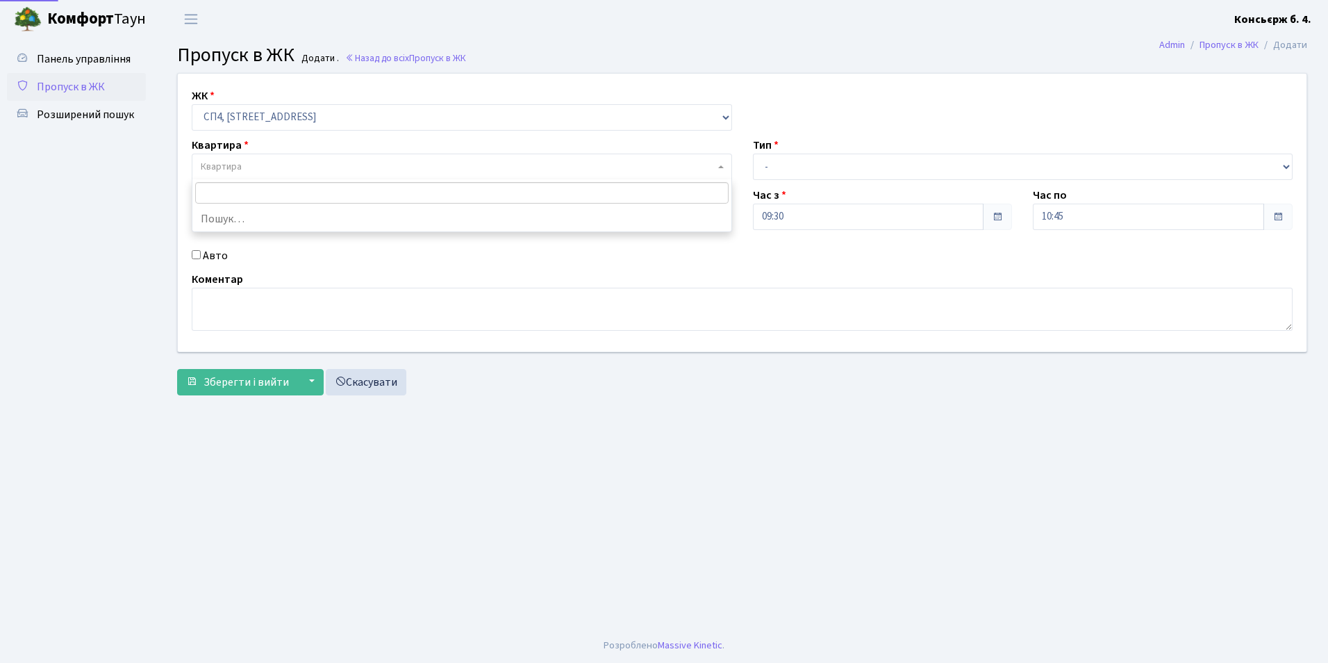
click at [253, 170] on span "Квартира" at bounding box center [458, 167] width 514 height 14
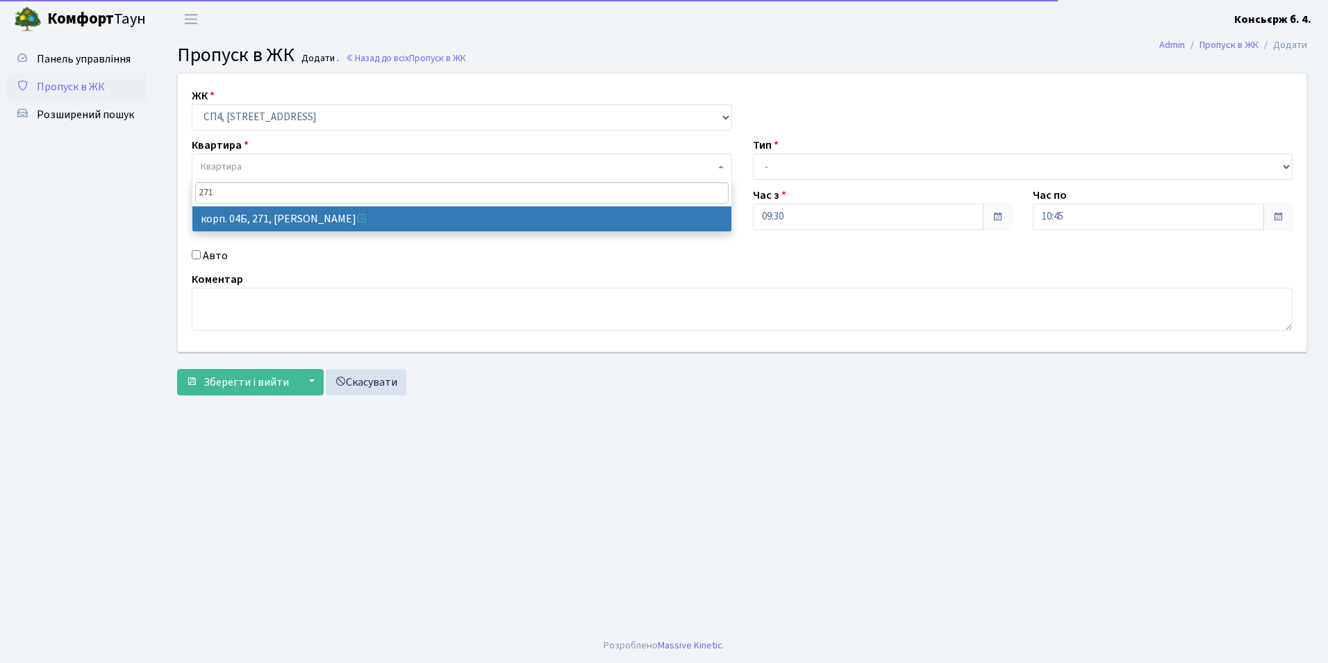
type input "271"
select select "21299"
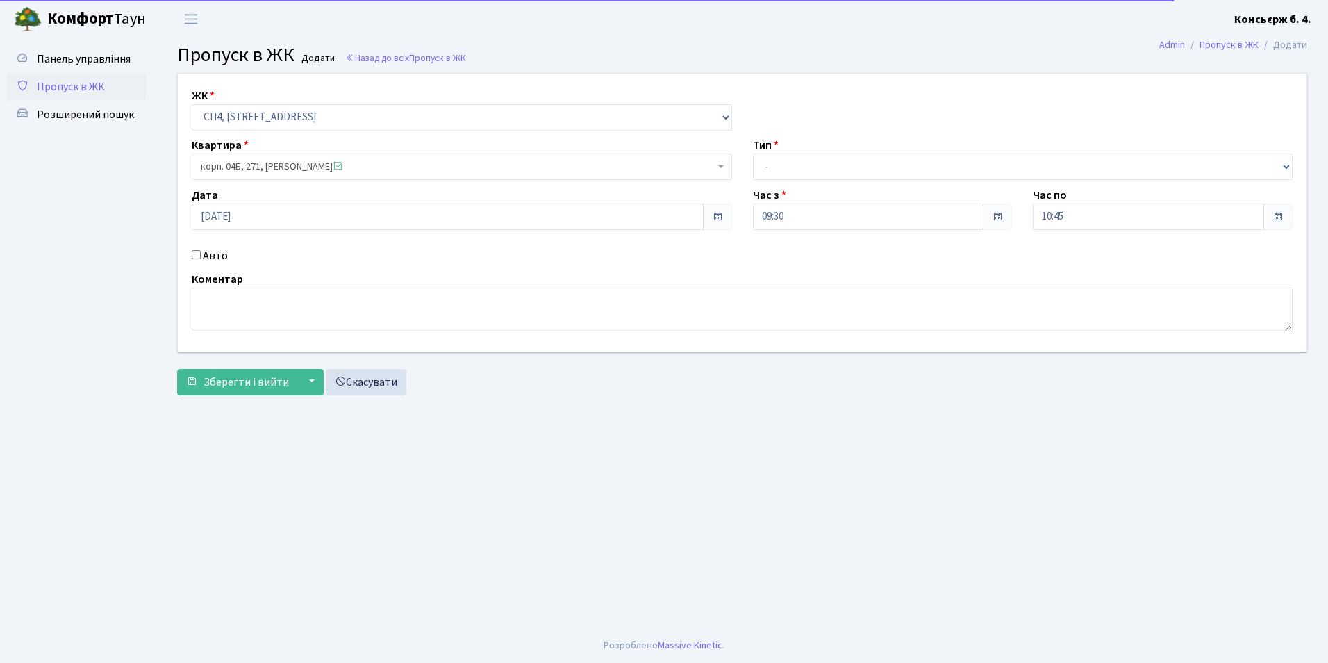
click at [200, 251] on input "Авто" at bounding box center [196, 254] width 9 height 9
checkbox input "true"
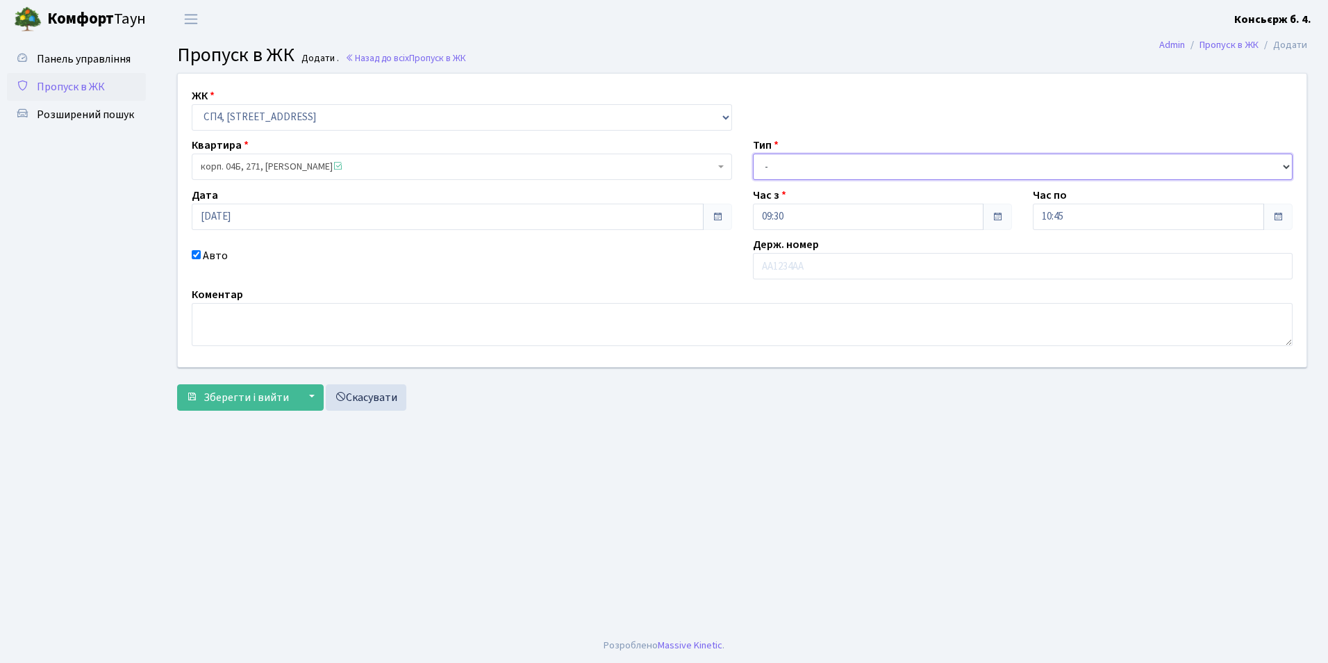
drag, startPoint x: 798, startPoint y: 161, endPoint x: 804, endPoint y: 181, distance: 20.4
click at [798, 161] on select "- Доставка Таксі Гості Сервіс" at bounding box center [1023, 166] width 540 height 26
select select "1"
click at [753, 153] on select "- Доставка Таксі Гості Сервіс" at bounding box center [1023, 166] width 540 height 26
click at [792, 254] on input "text" at bounding box center [1023, 266] width 540 height 26
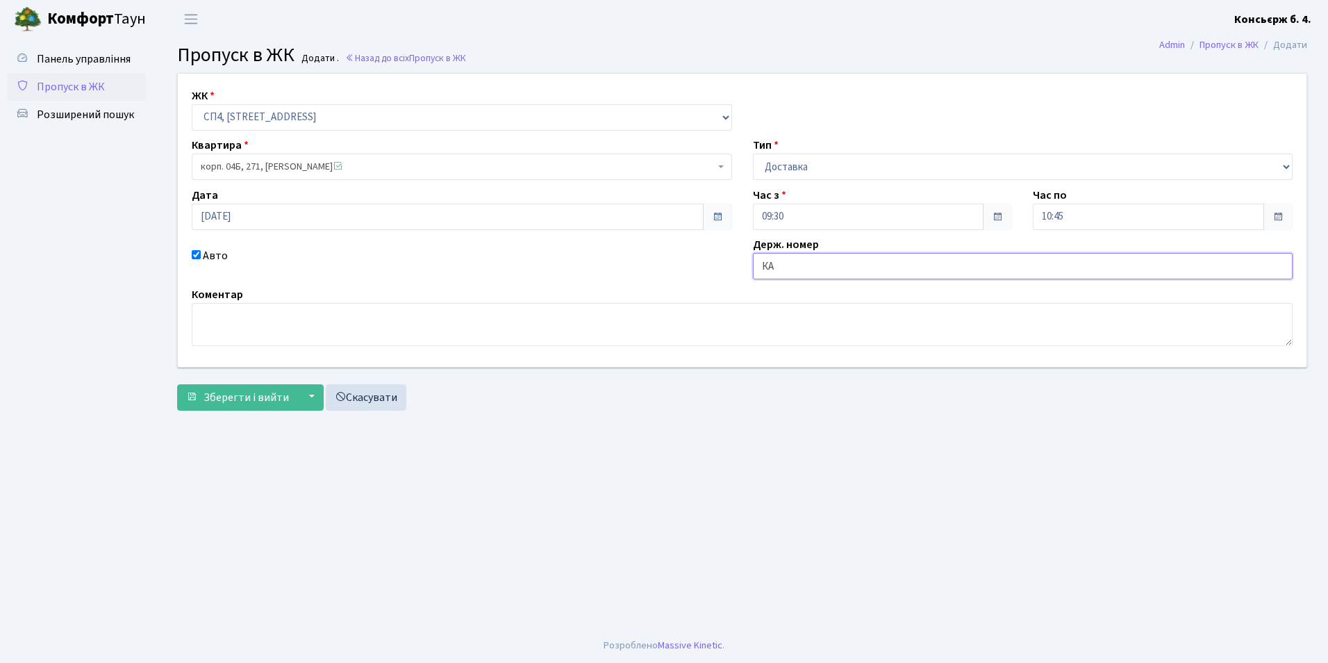
type input "[PERSON_NAME]"
type input "АО1851НК"
click at [229, 385] on button "Зберегти і вийти" at bounding box center [237, 397] width 121 height 26
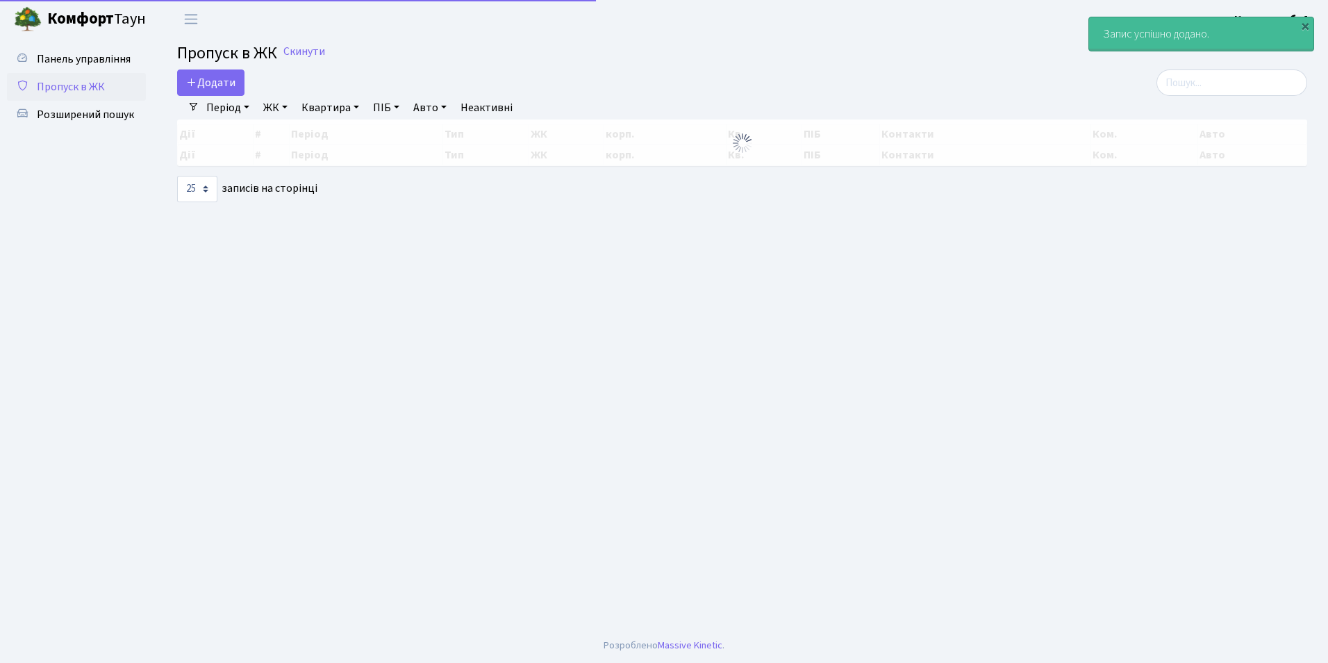
select select "25"
